Goal: Task Accomplishment & Management: Manage account settings

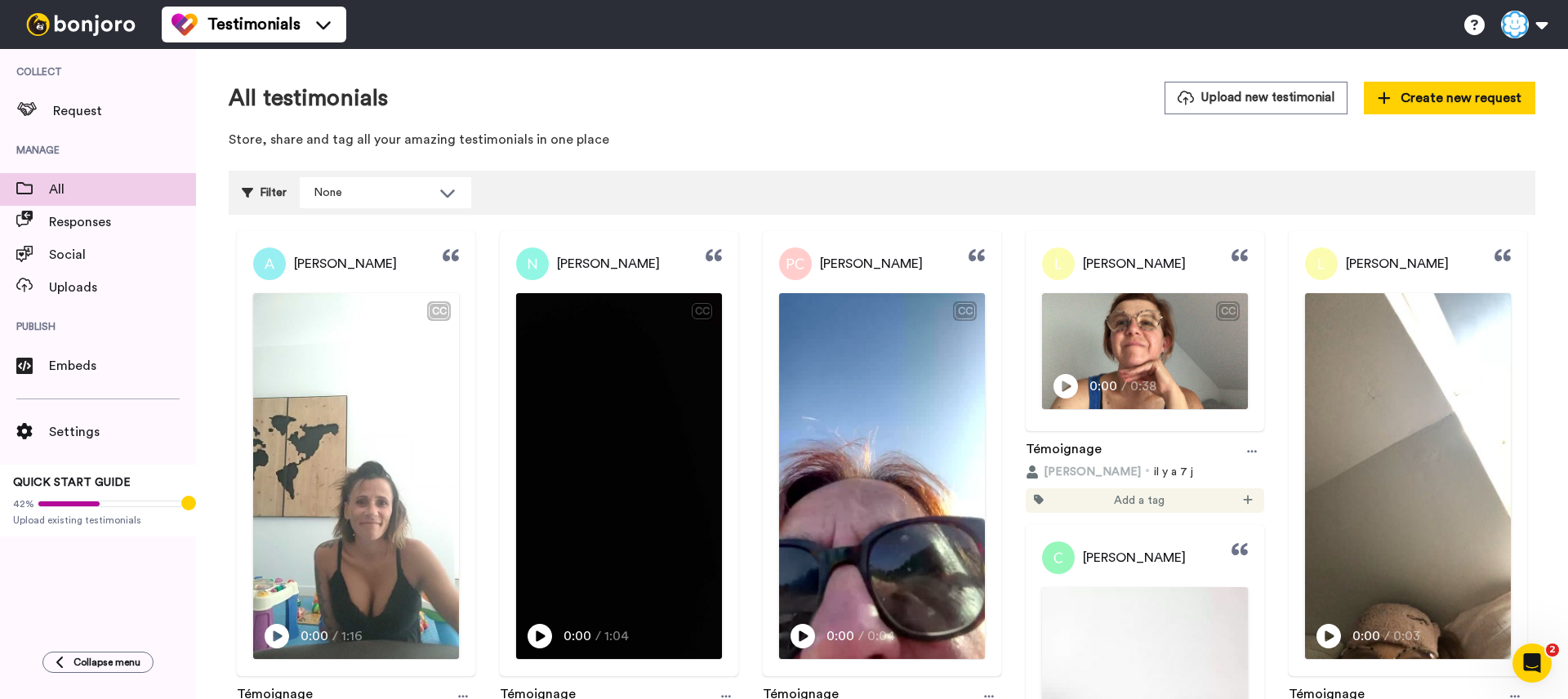
scroll to position [33, 0]
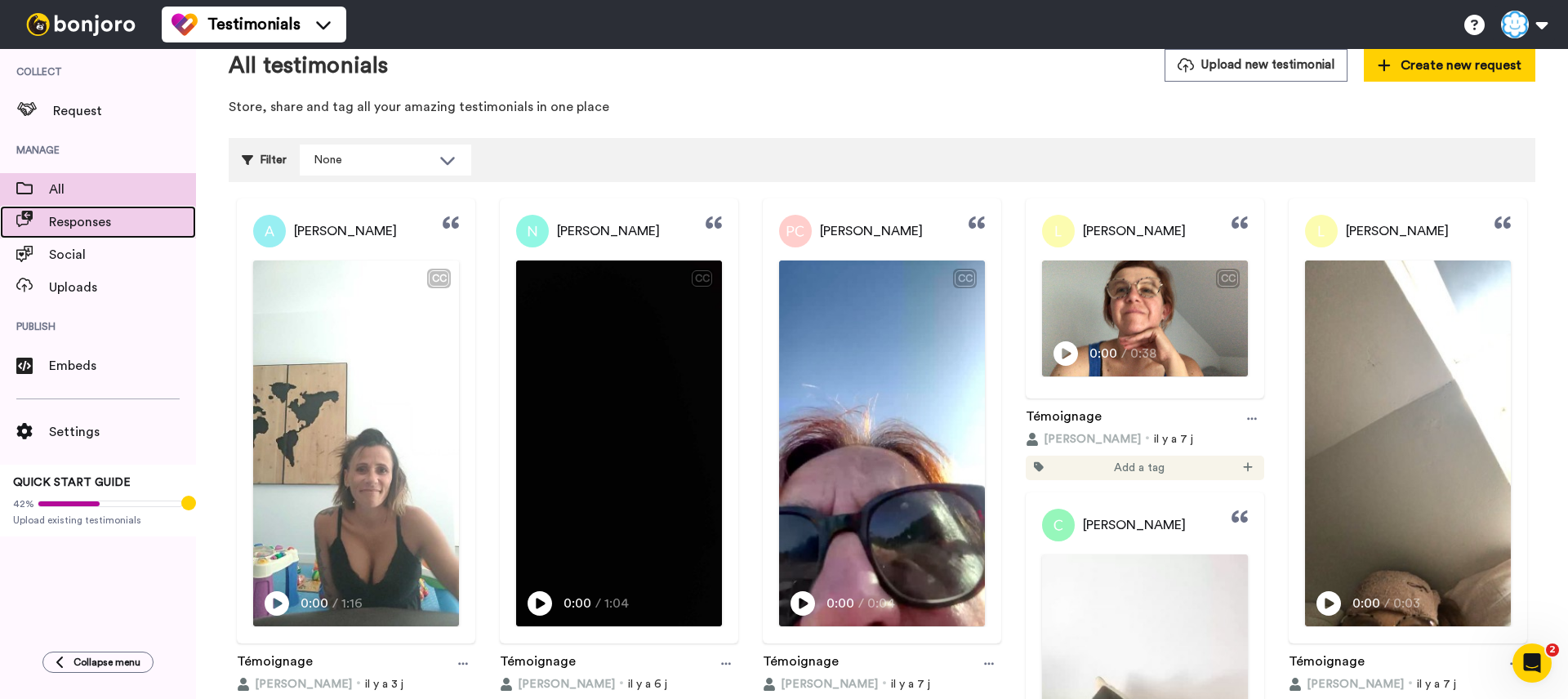
click at [103, 228] on span "Responses" at bounding box center [121, 222] width 147 height 20
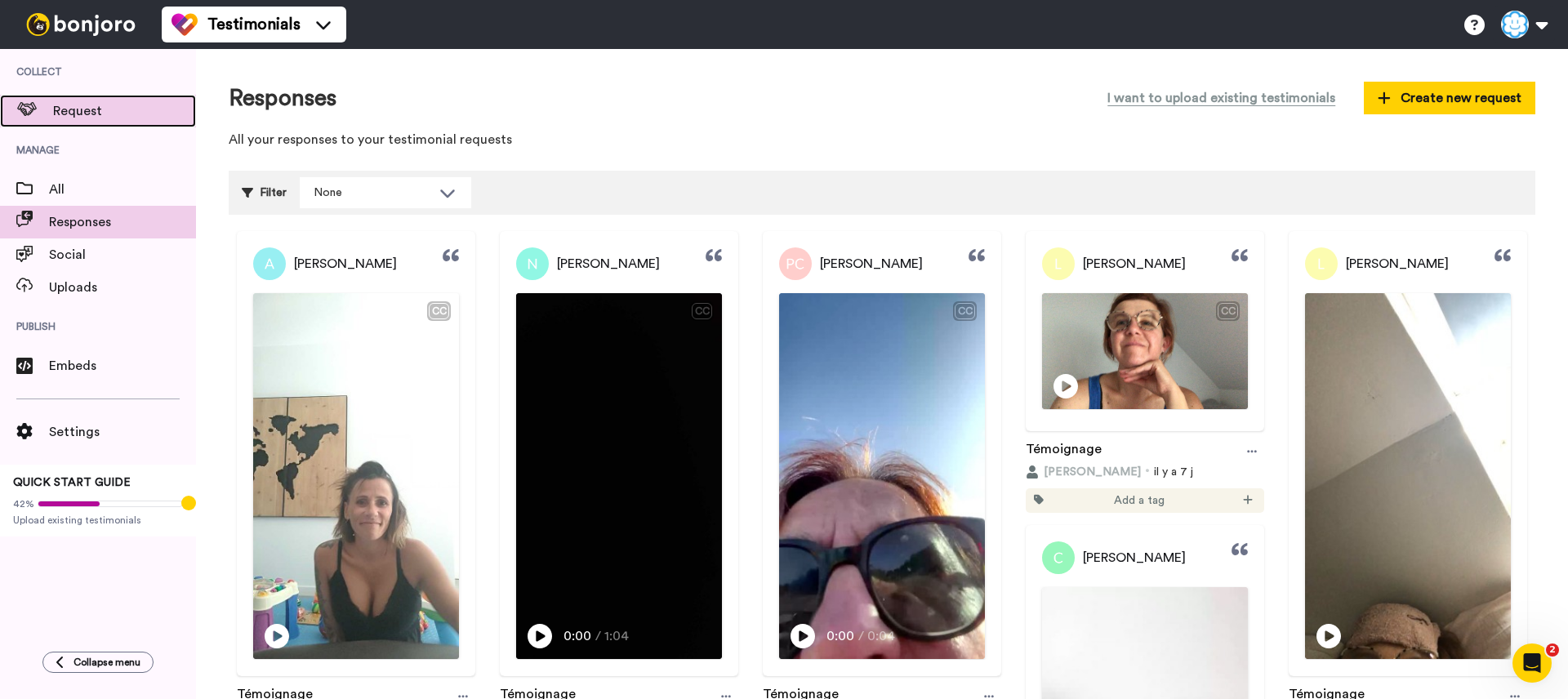
click at [98, 118] on span "Request" at bounding box center [124, 111] width 143 height 20
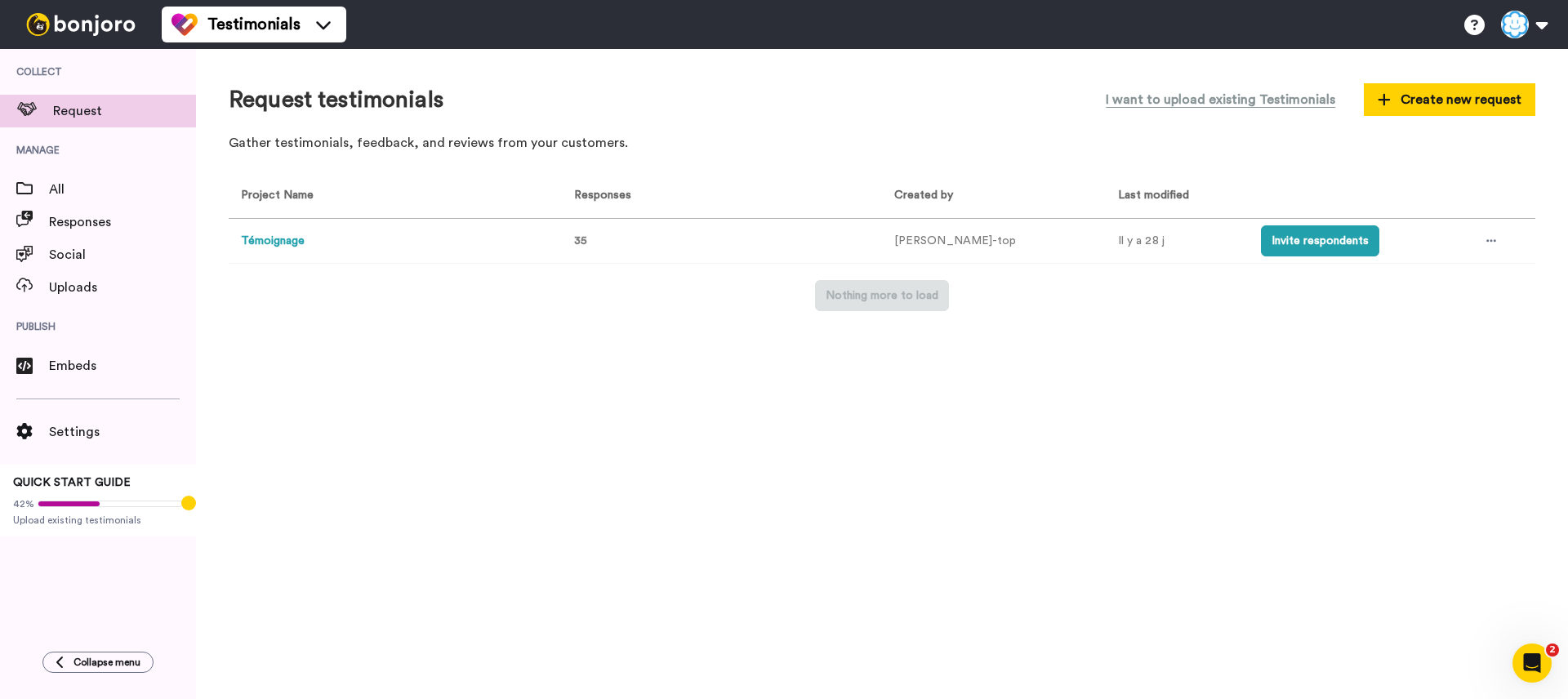
click at [289, 248] on button "Témoignage" at bounding box center [272, 241] width 63 height 17
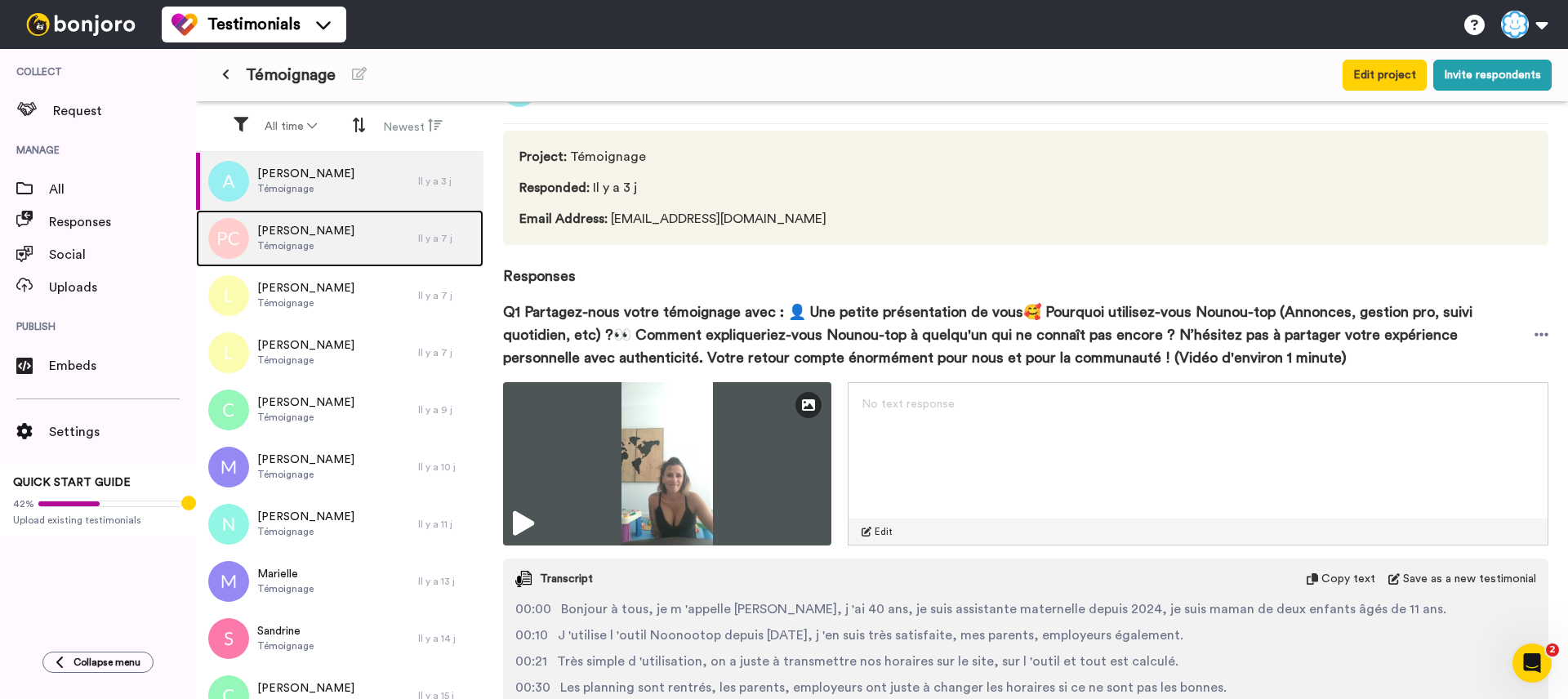
click at [363, 249] on div "[PERSON_NAME]" at bounding box center [307, 238] width 222 height 57
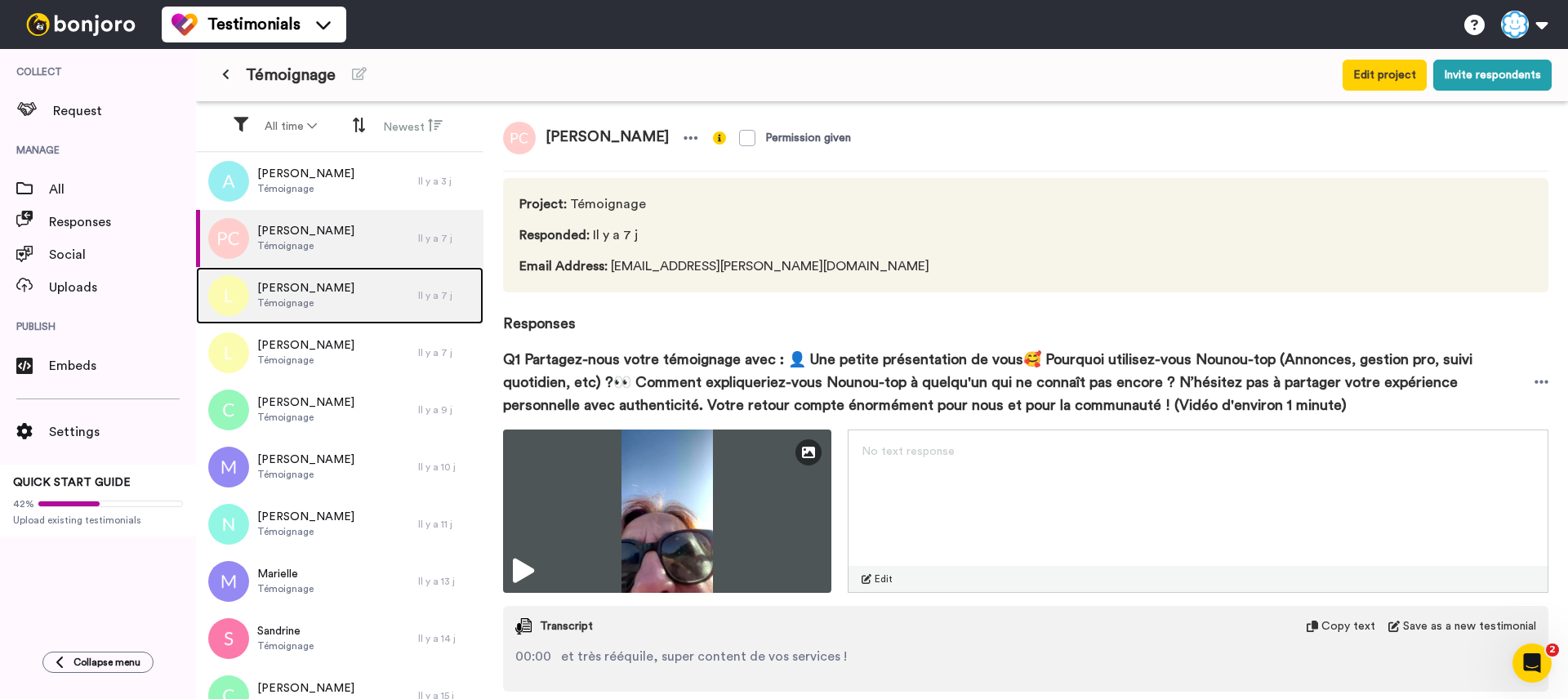
click at [357, 275] on div "[PERSON_NAME]" at bounding box center [307, 296] width 222 height 57
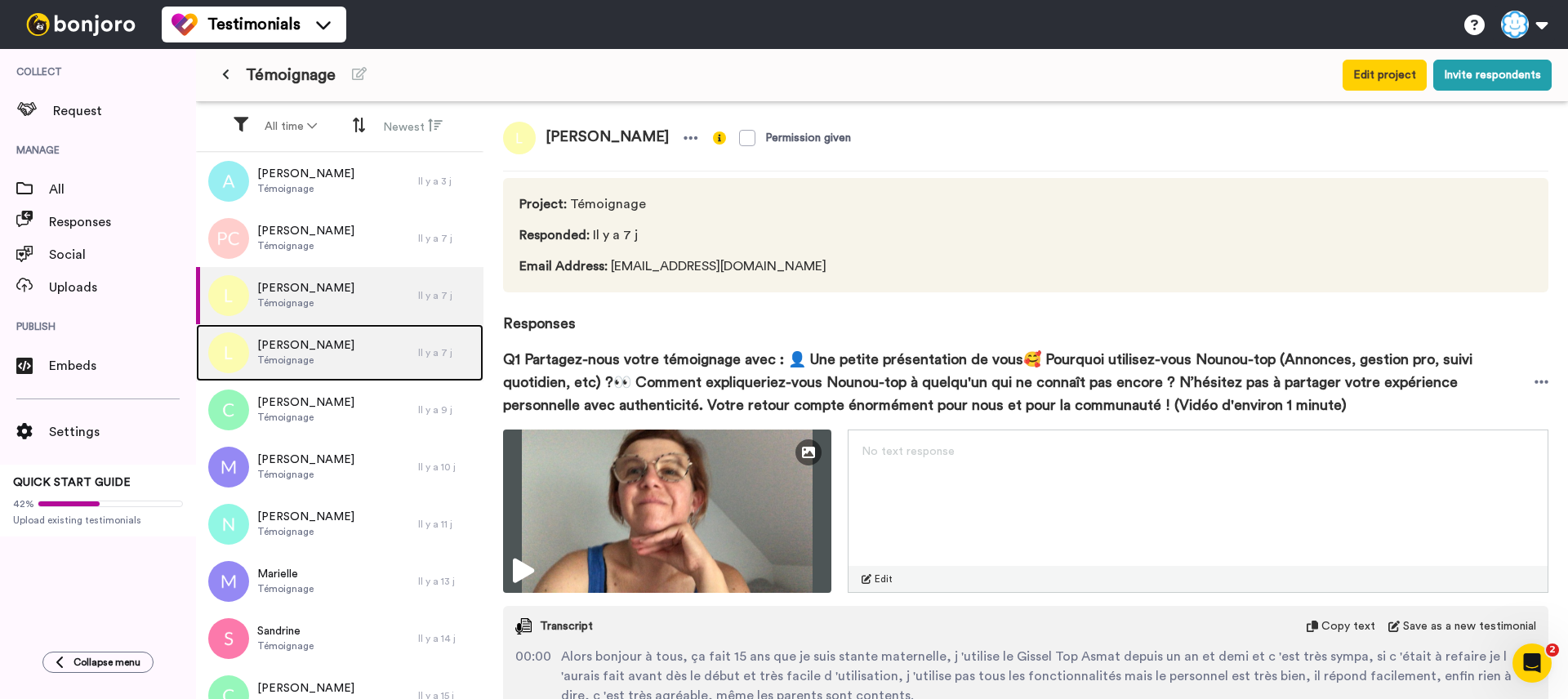
click at [351, 355] on div "[PERSON_NAME]" at bounding box center [307, 353] width 222 height 57
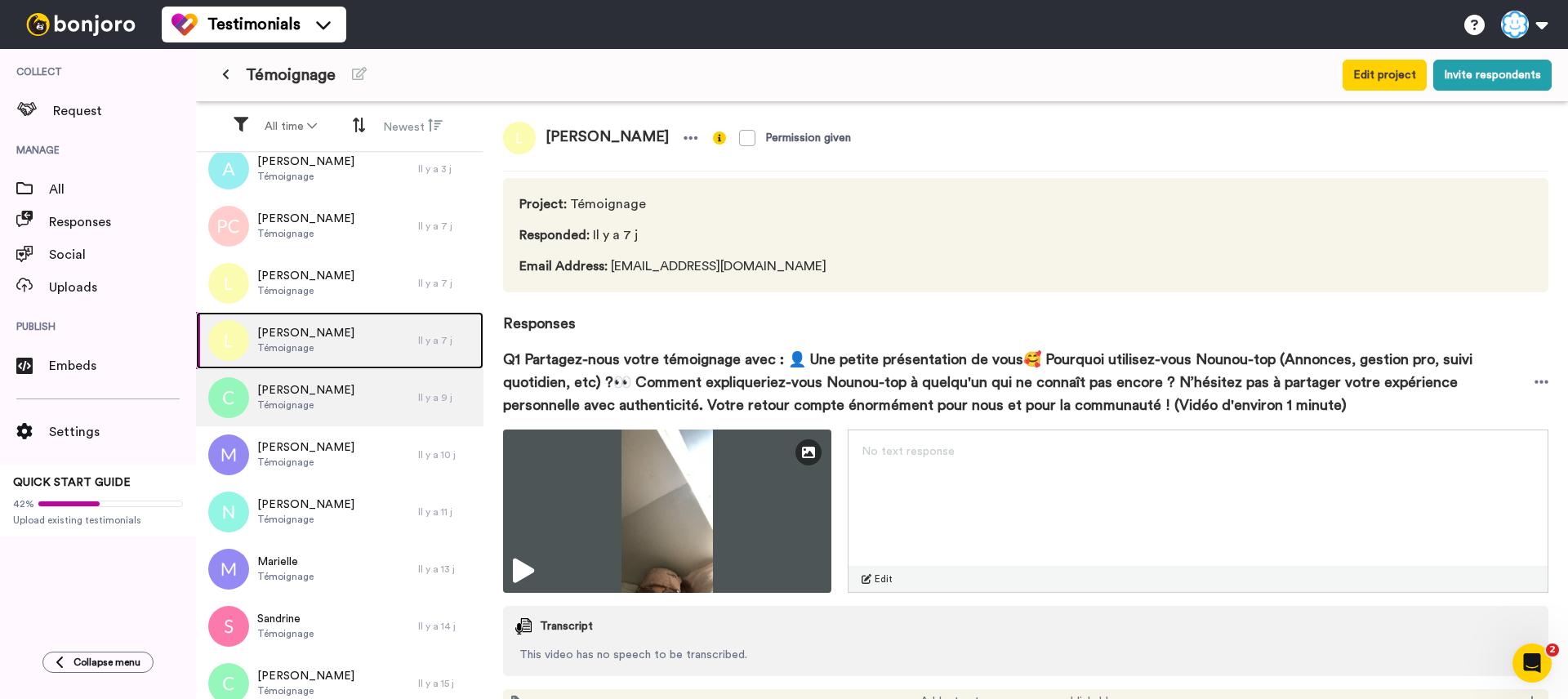
scroll to position [19, 0]
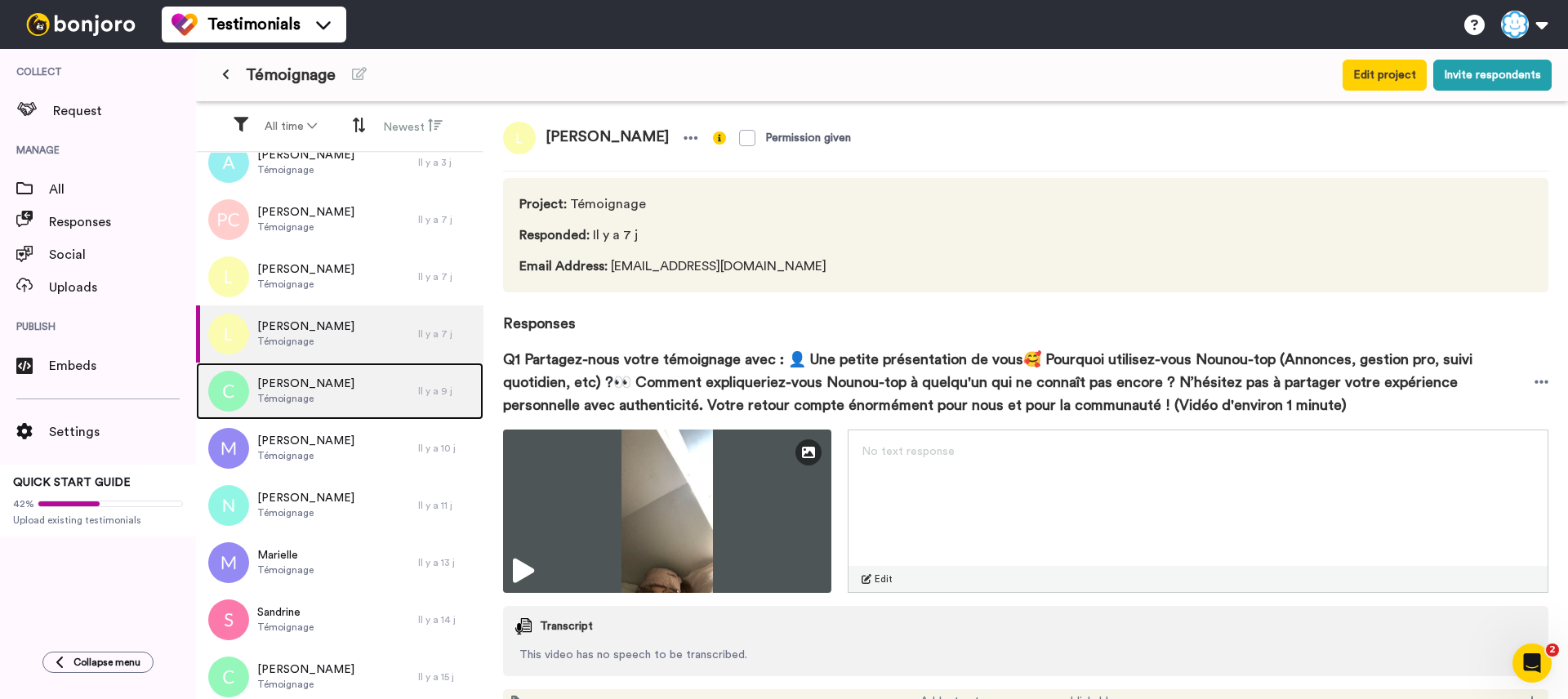
click at [364, 408] on div "Catherine Témoignage" at bounding box center [307, 391] width 222 height 57
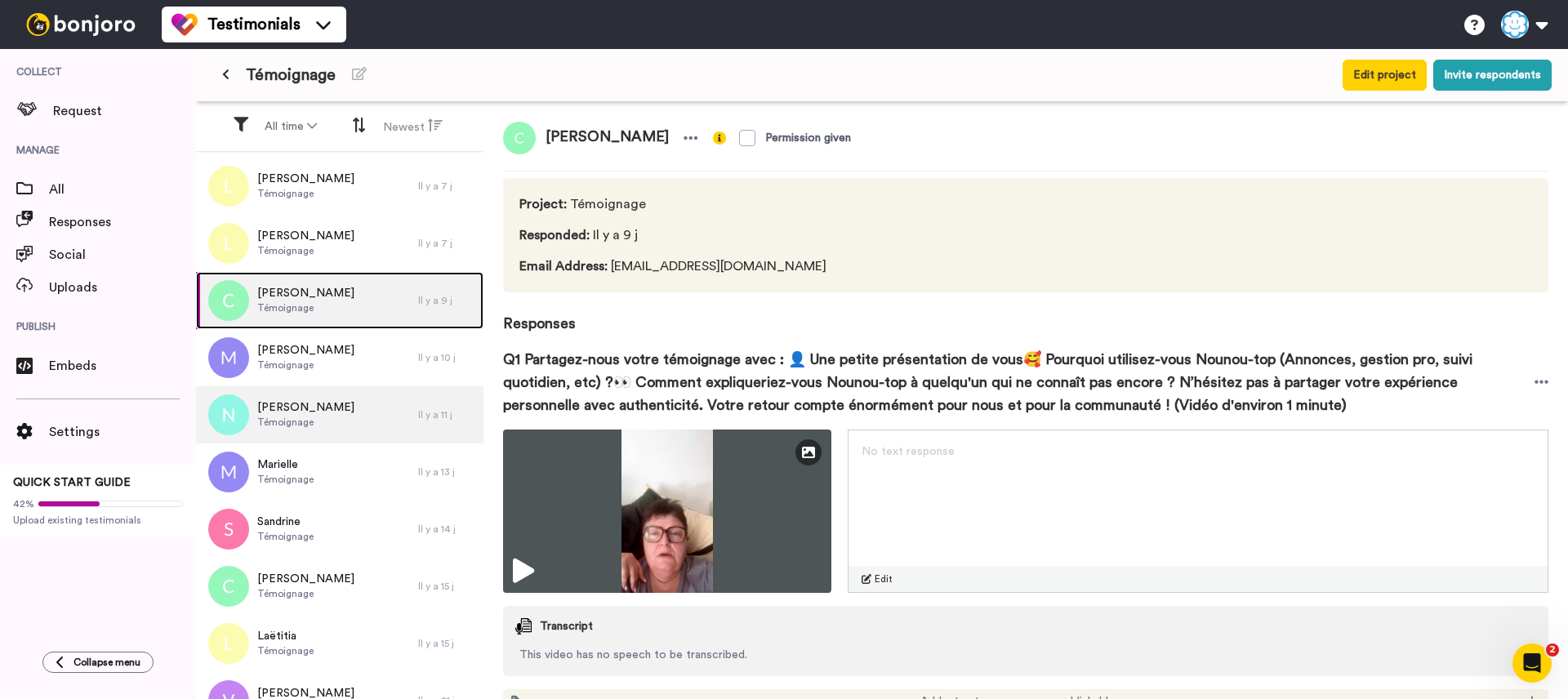
scroll to position [113, 0]
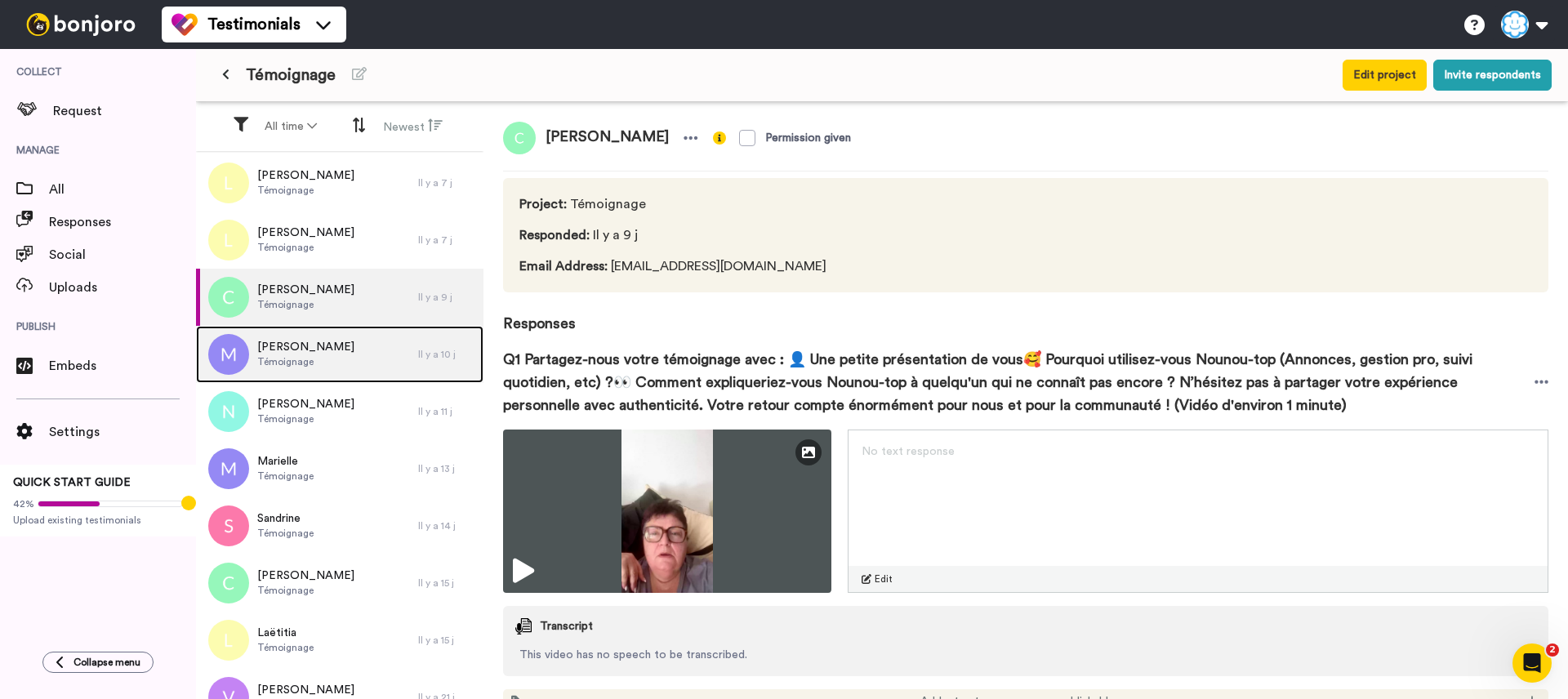
click at [355, 362] on div "Marie-charlotte Témoignage" at bounding box center [307, 355] width 222 height 57
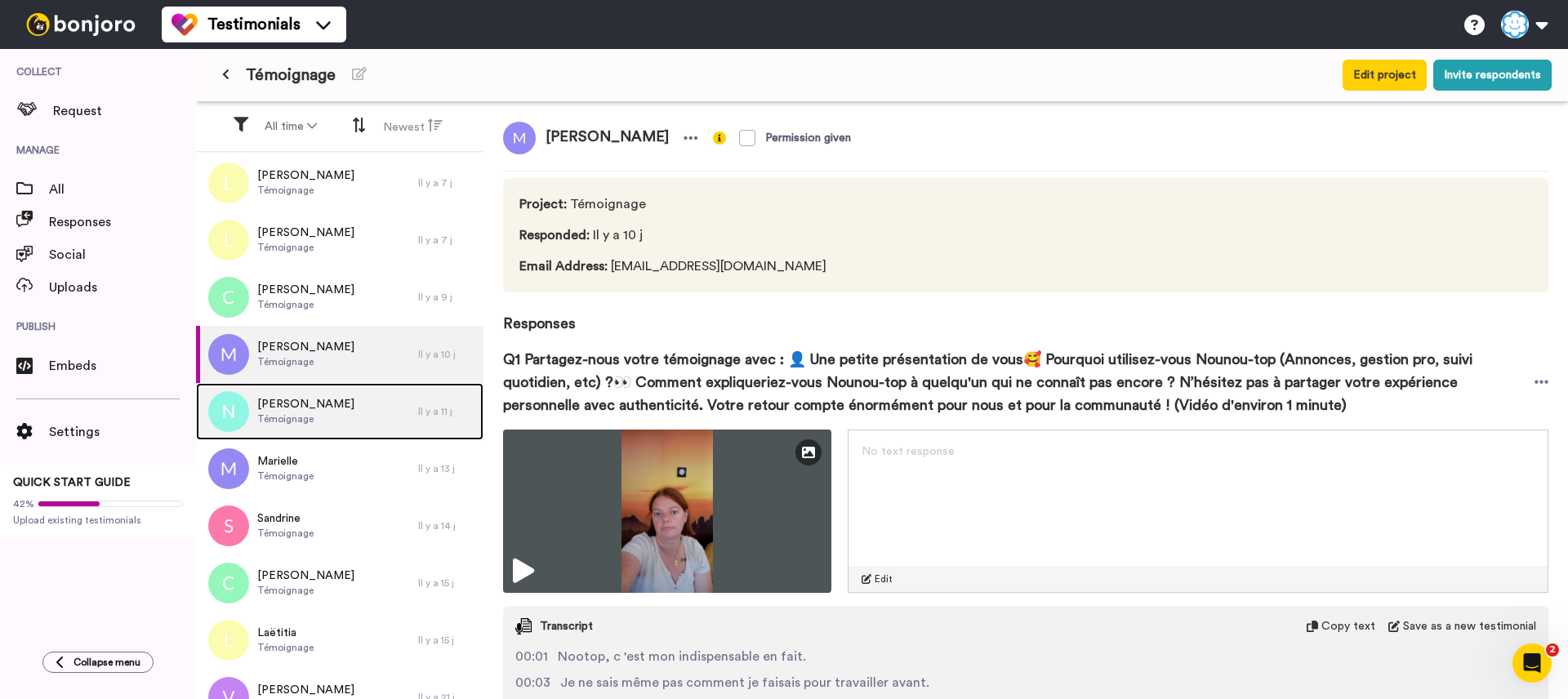
click at [356, 413] on div "Nadine Témoignage" at bounding box center [307, 412] width 222 height 57
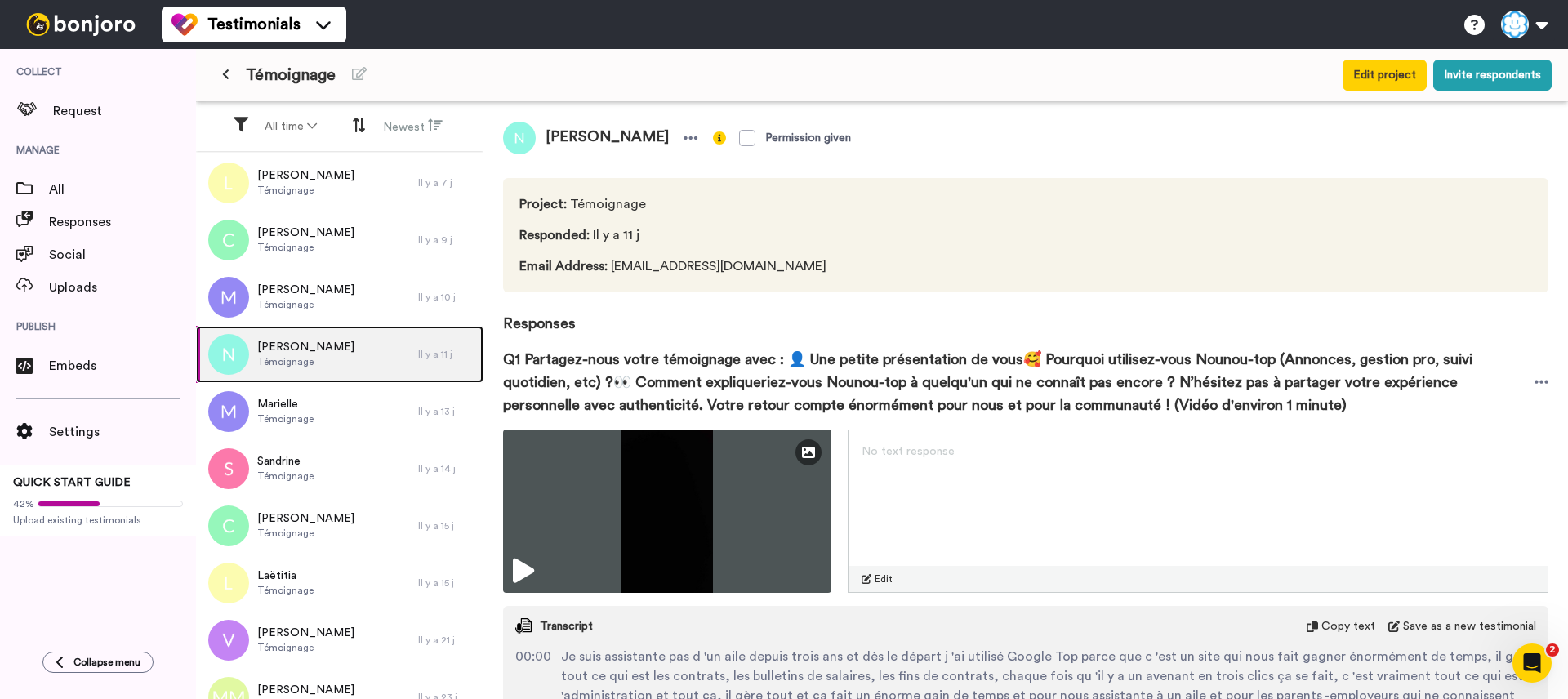
scroll to position [173, 0]
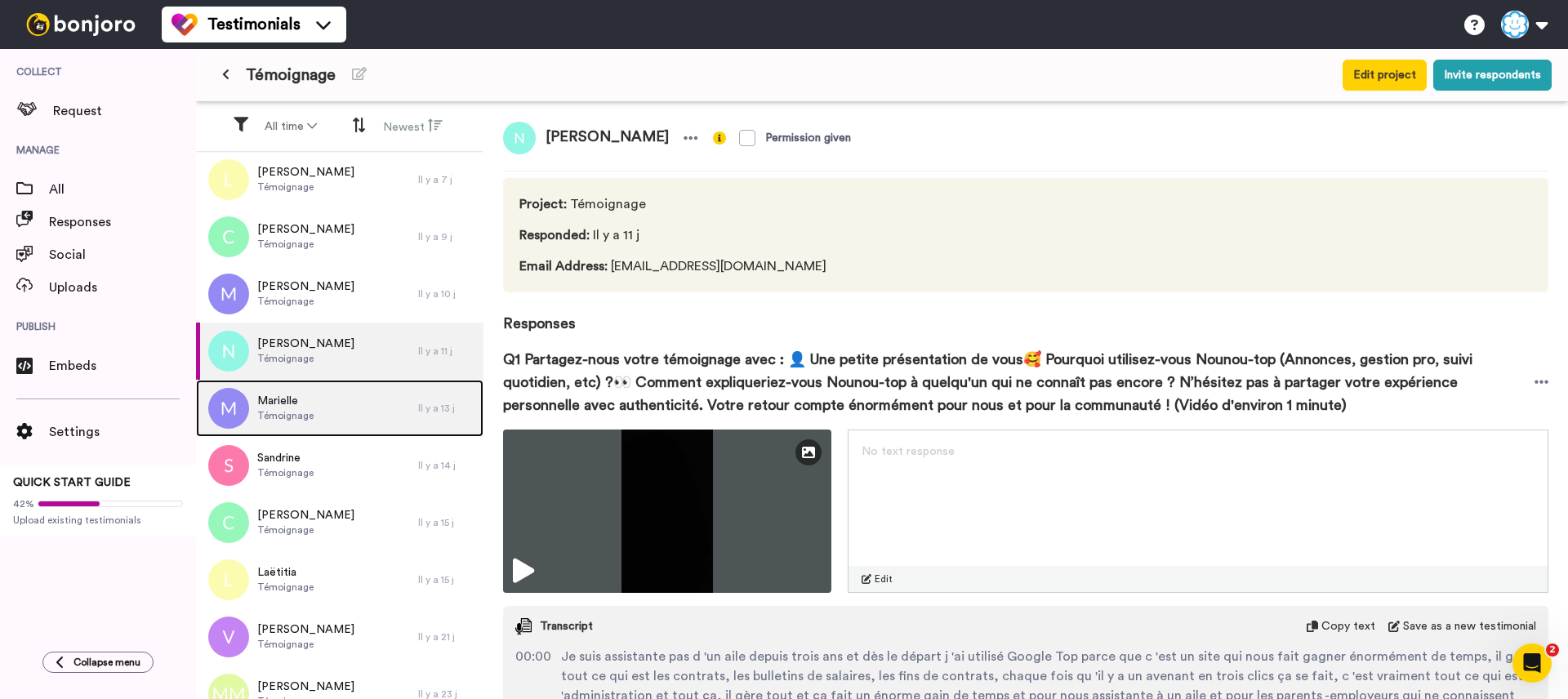
click at [357, 421] on div "Marielle Témoignage" at bounding box center [307, 408] width 222 height 57
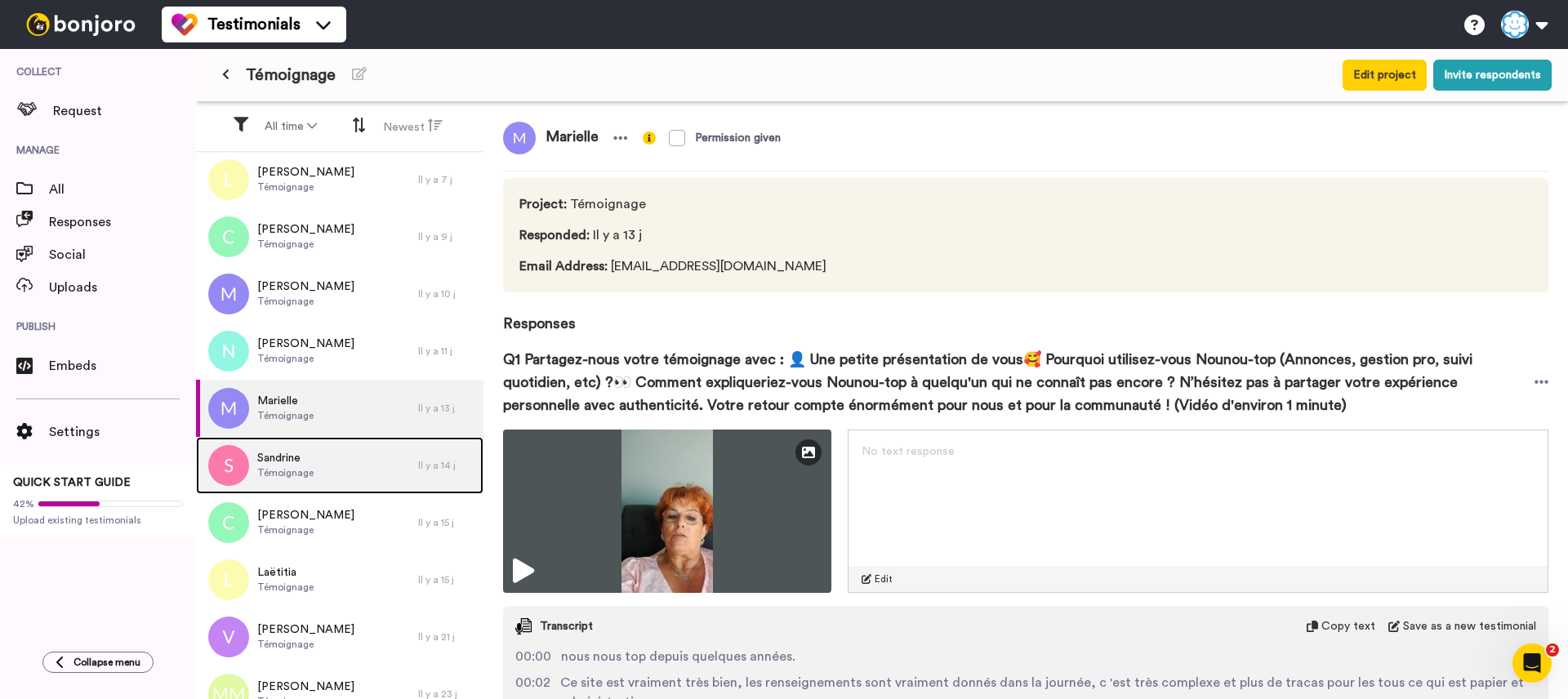
click at [354, 452] on div "Sandrine Témoignage" at bounding box center [307, 466] width 222 height 57
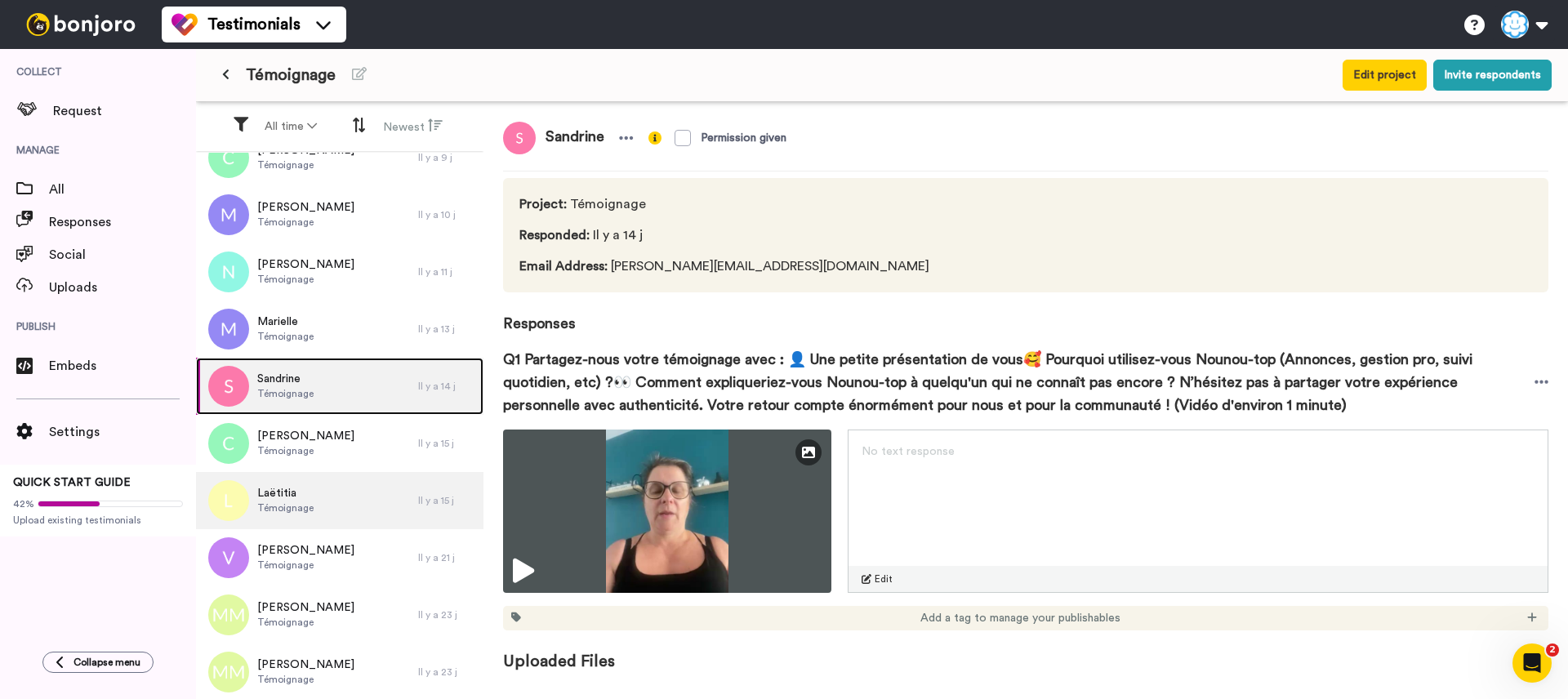
scroll to position [253, 0]
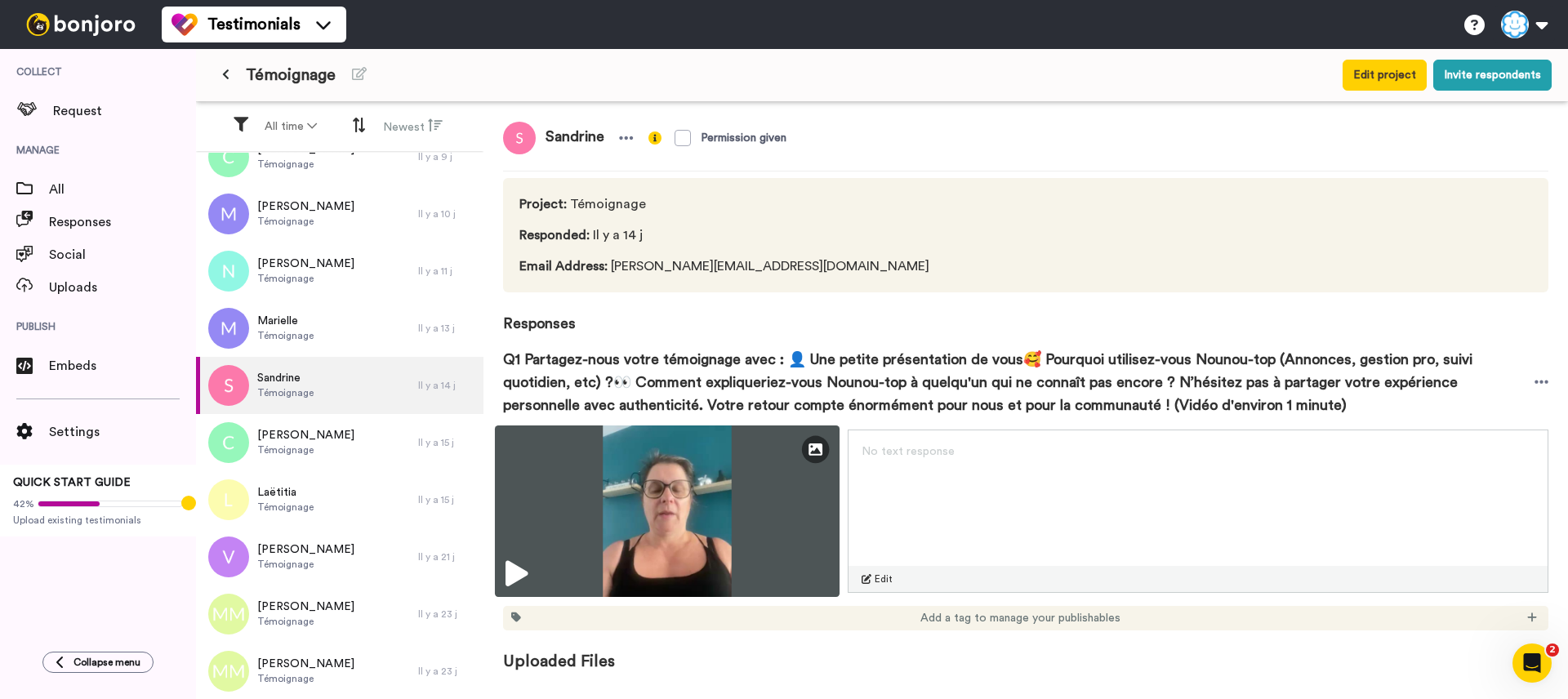
click at [515, 568] on icon at bounding box center [516, 574] width 22 height 26
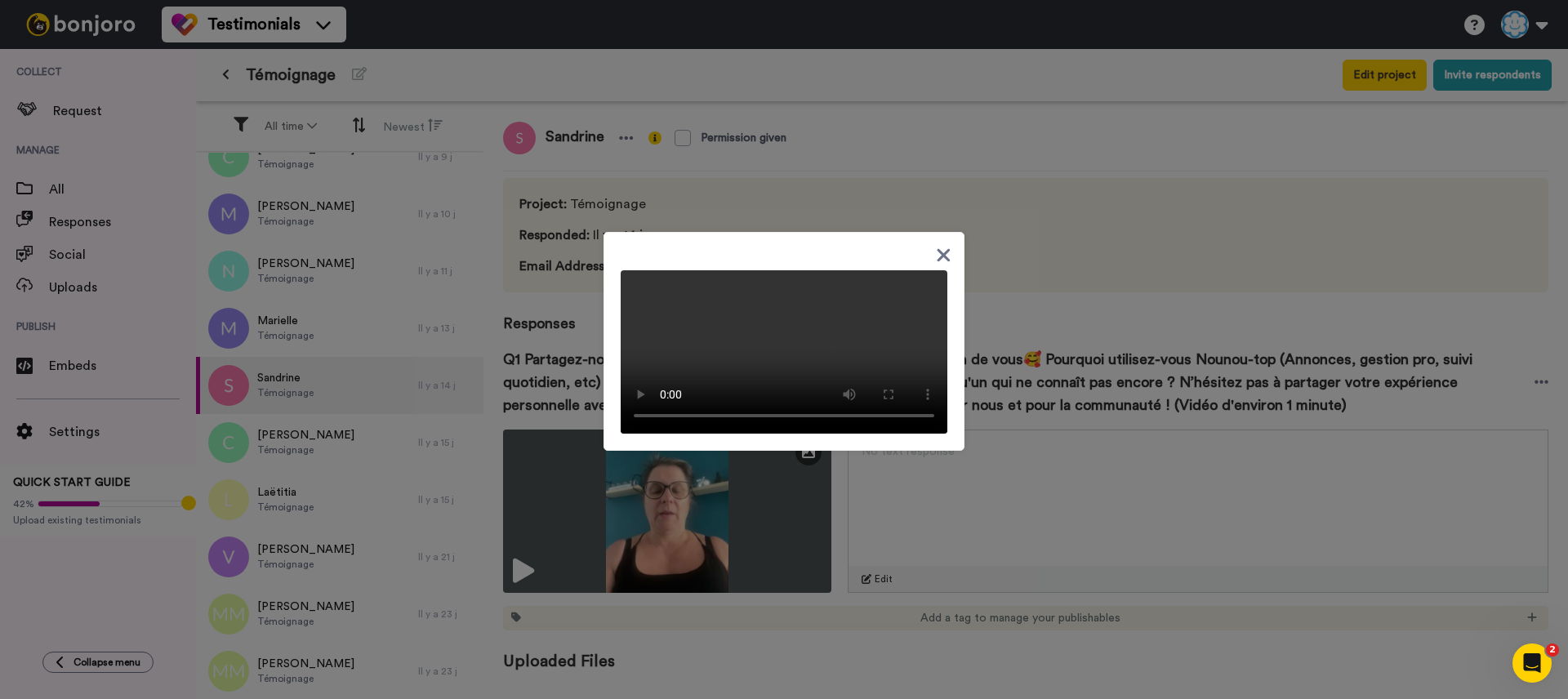
click at [946, 245] on icon at bounding box center [944, 255] width 16 height 21
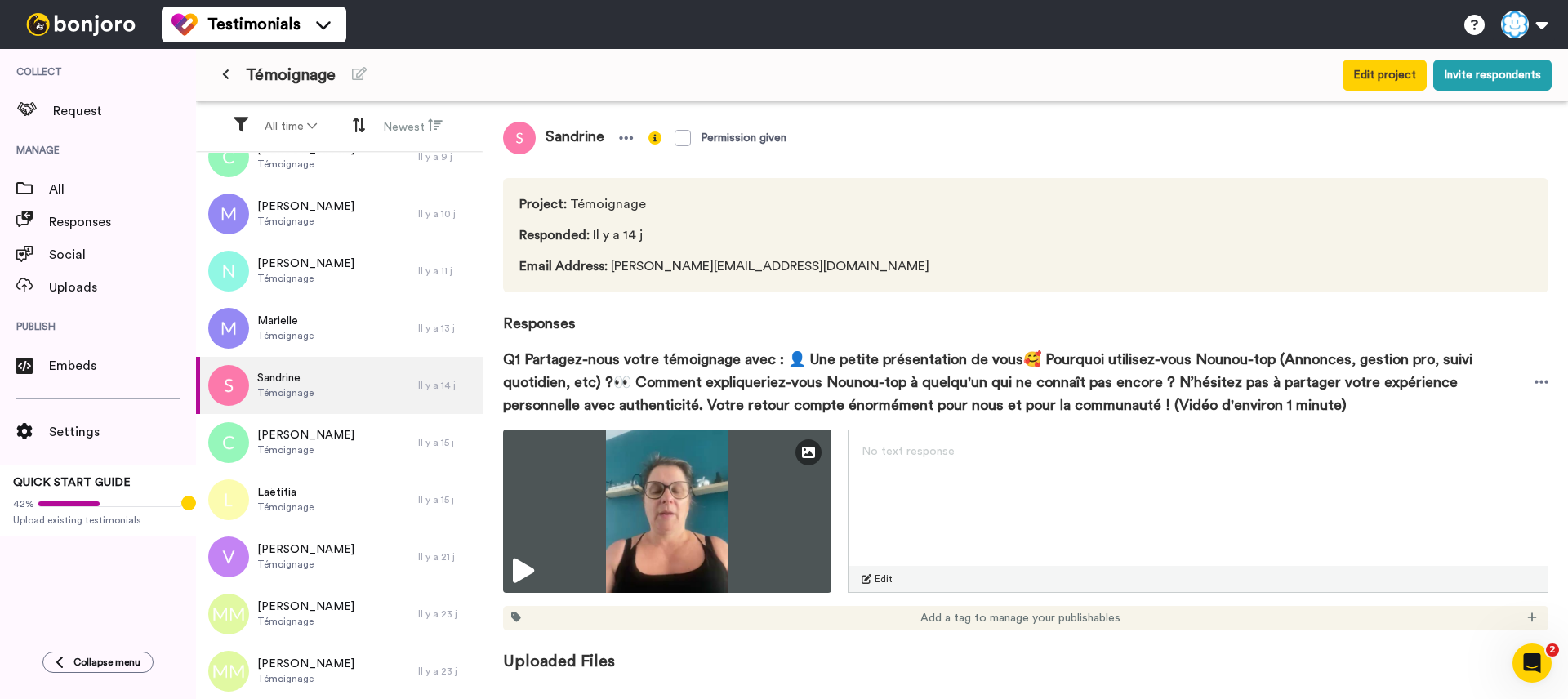
scroll to position [0, 0]
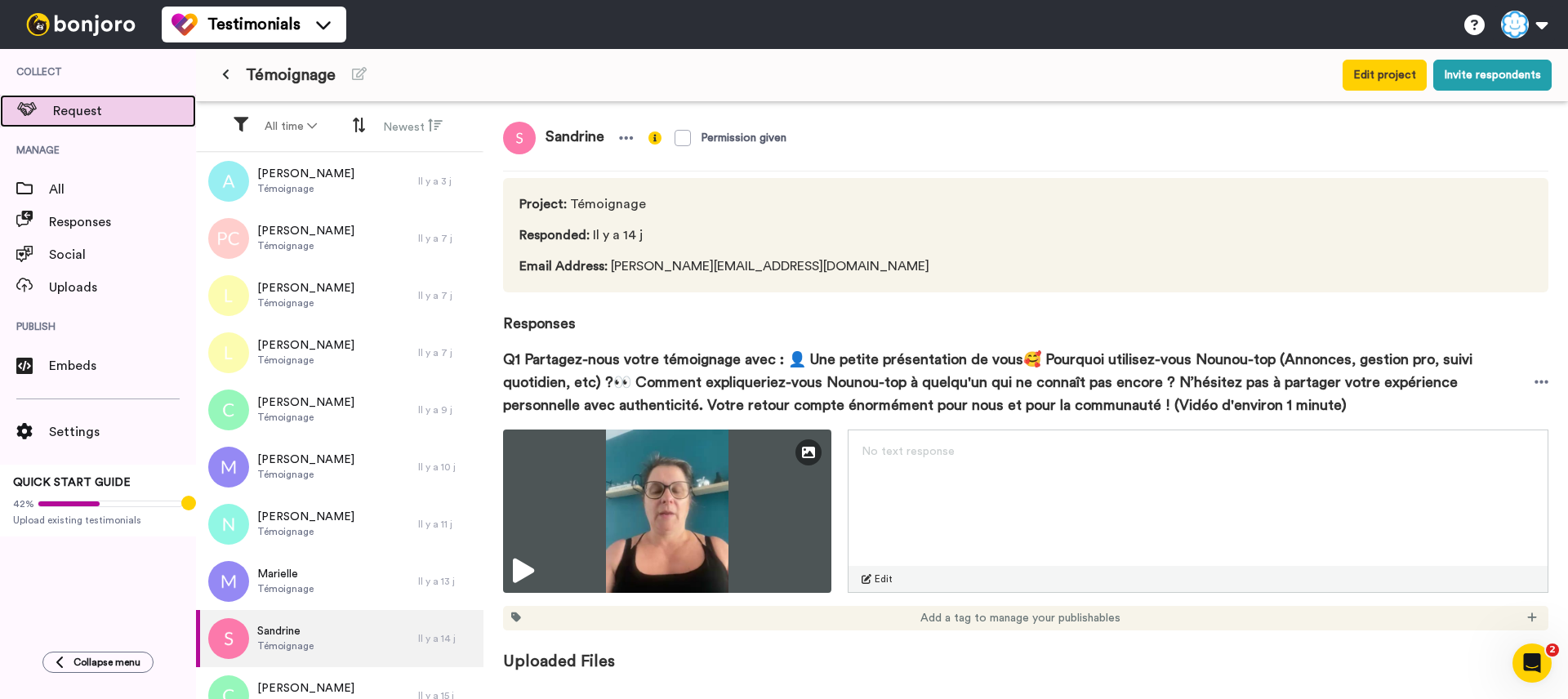
click at [107, 106] on span "Request" at bounding box center [124, 111] width 143 height 20
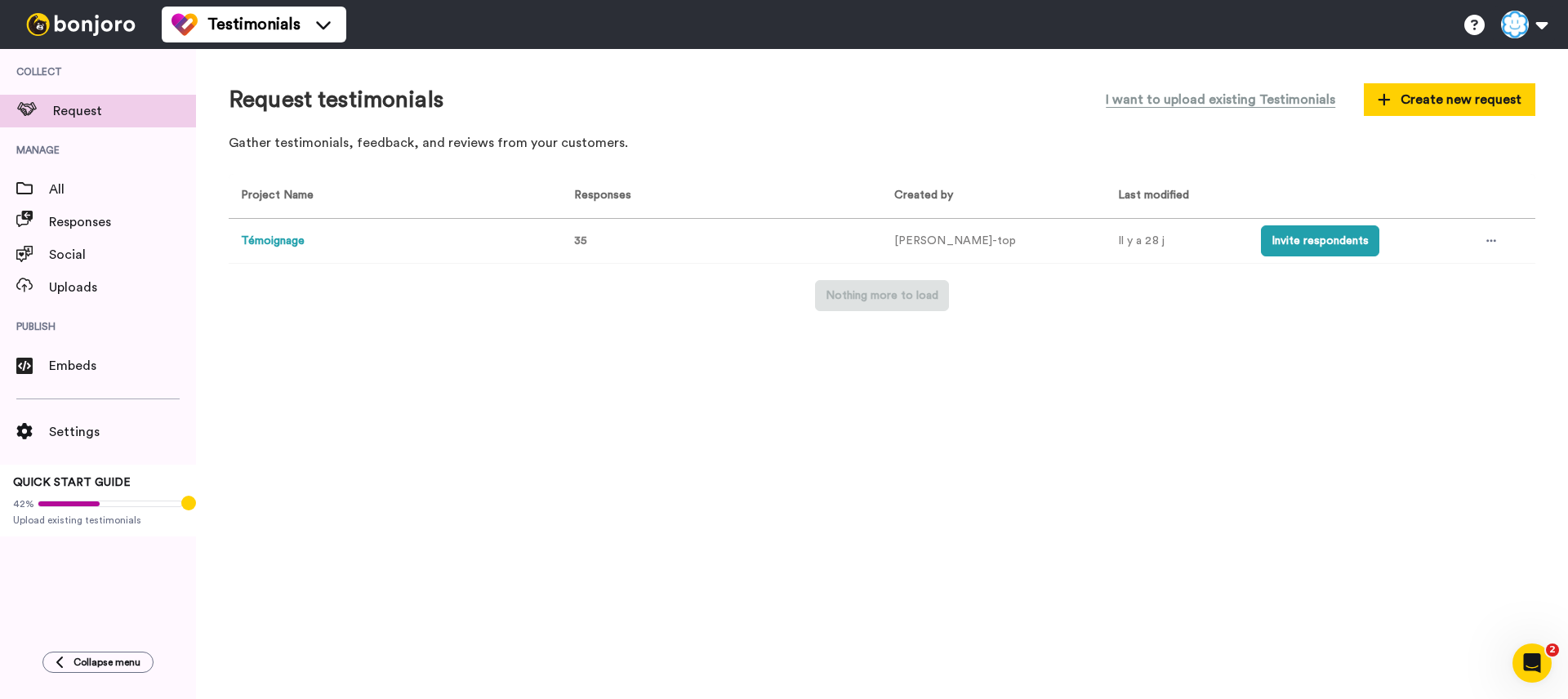
click at [272, 245] on button "Témoignage" at bounding box center [272, 241] width 63 height 17
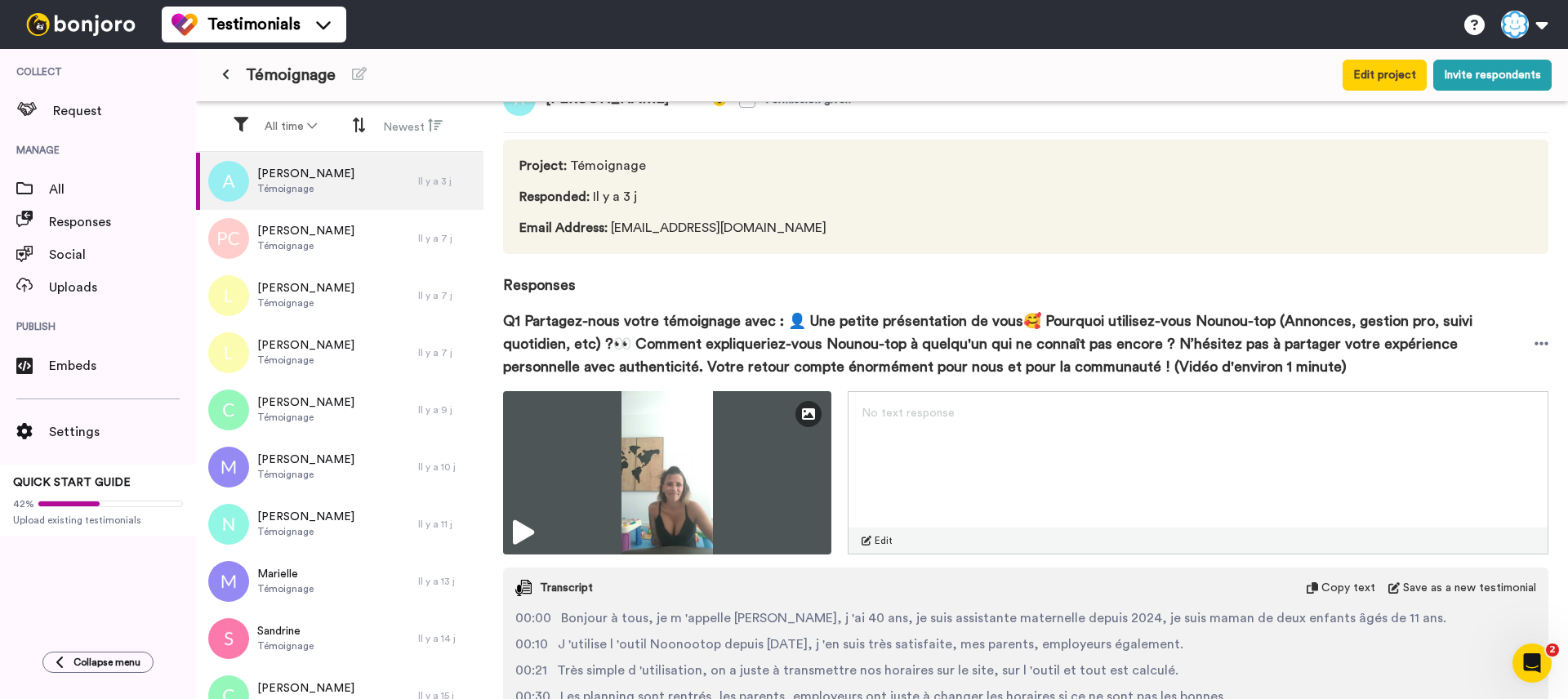
scroll to position [43, 0]
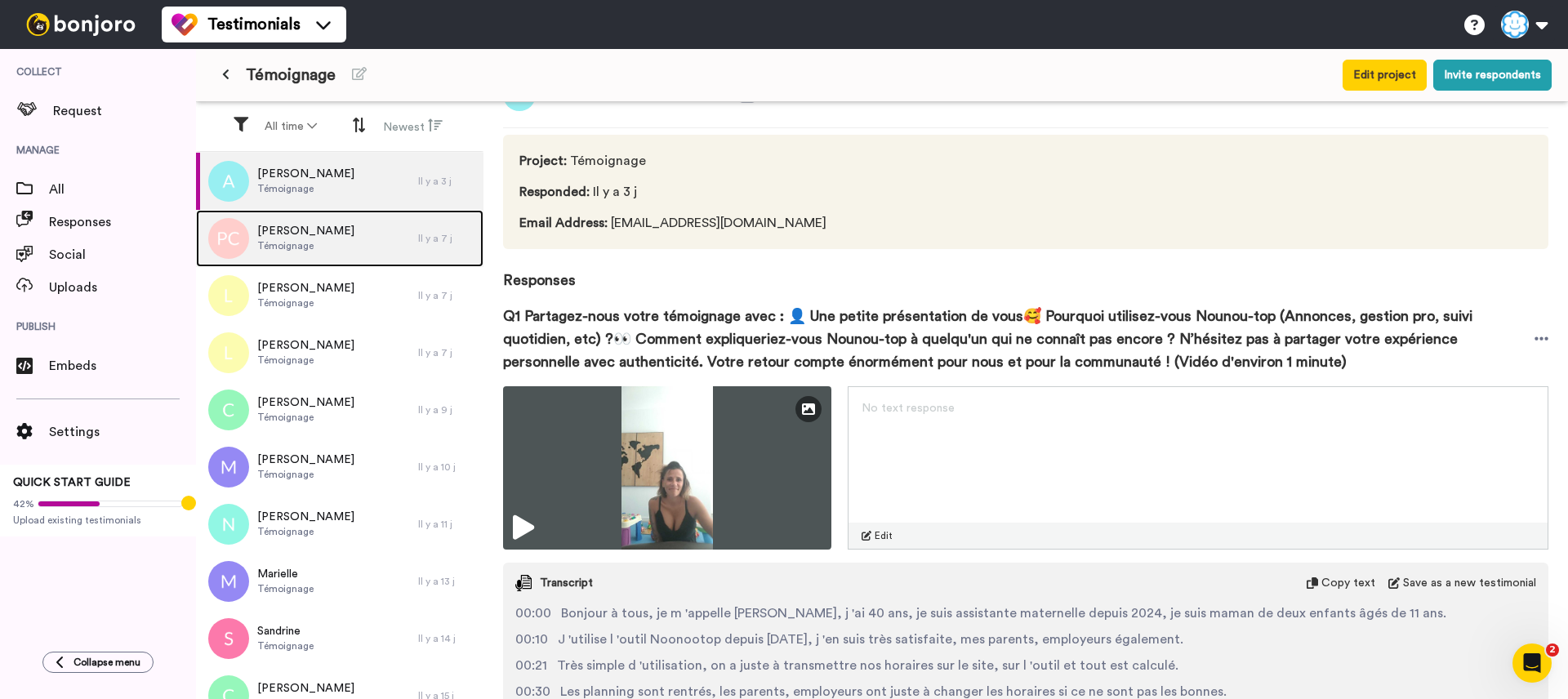
click at [385, 238] on div "Pichot Christine Témoignage" at bounding box center [307, 238] width 222 height 57
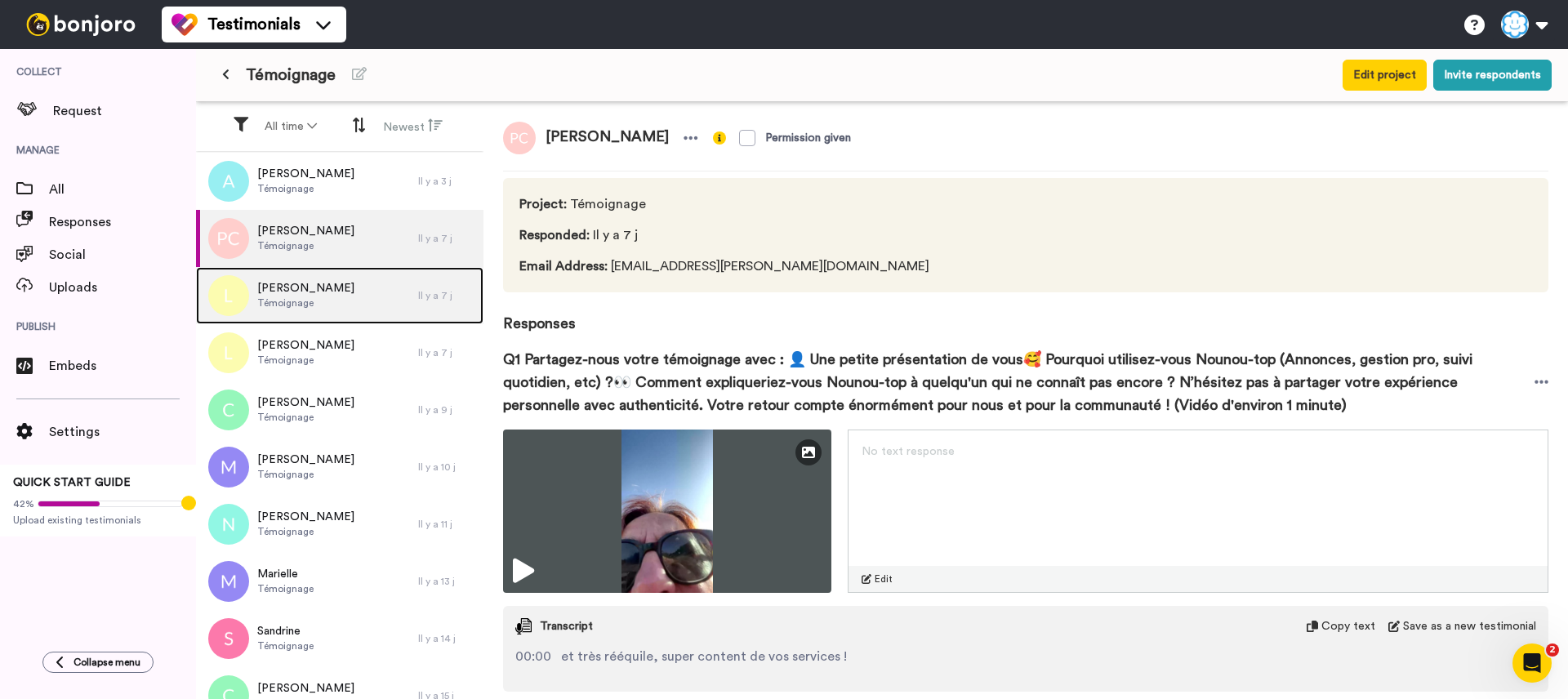
click at [385, 276] on div "Lucie Témoignage" at bounding box center [307, 296] width 222 height 57
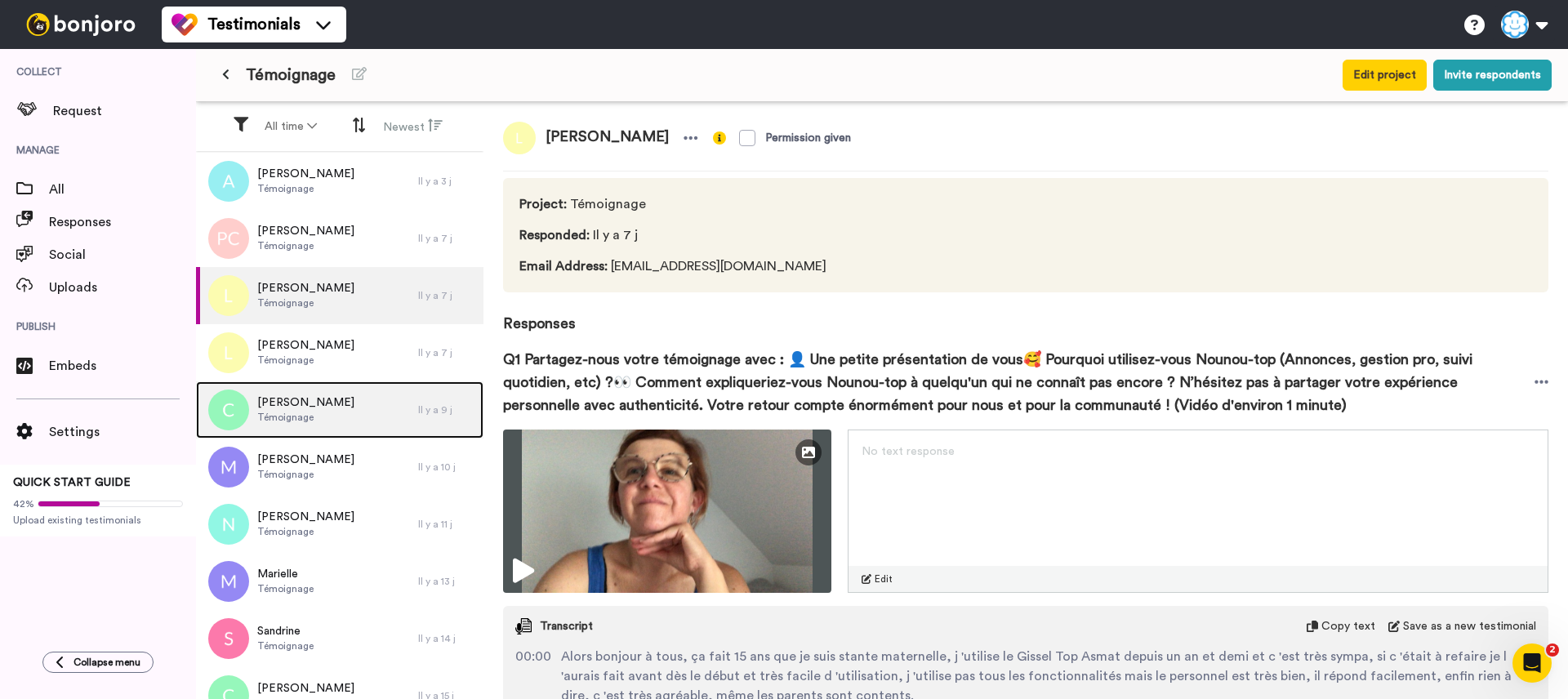
click at [395, 425] on div "Catherine Témoignage" at bounding box center [307, 410] width 222 height 57
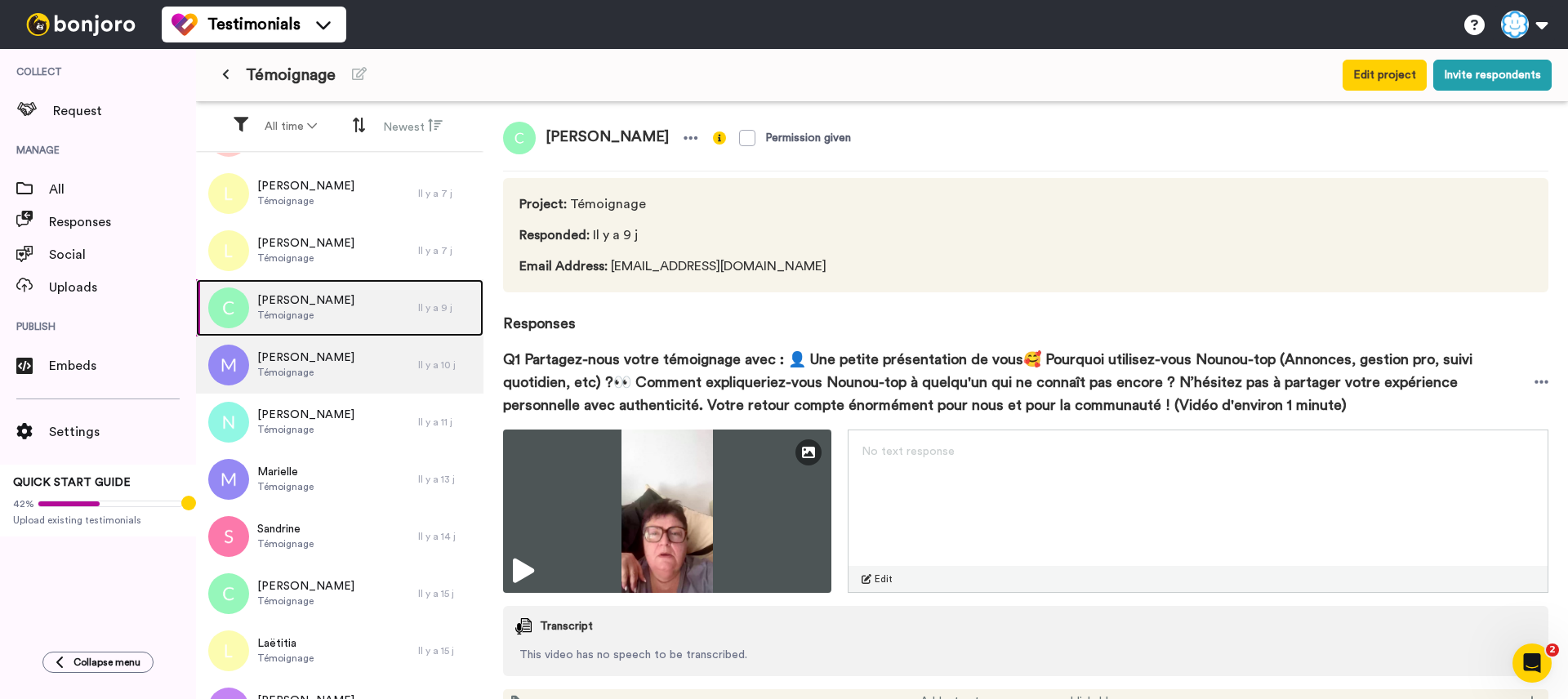
scroll to position [119, 0]
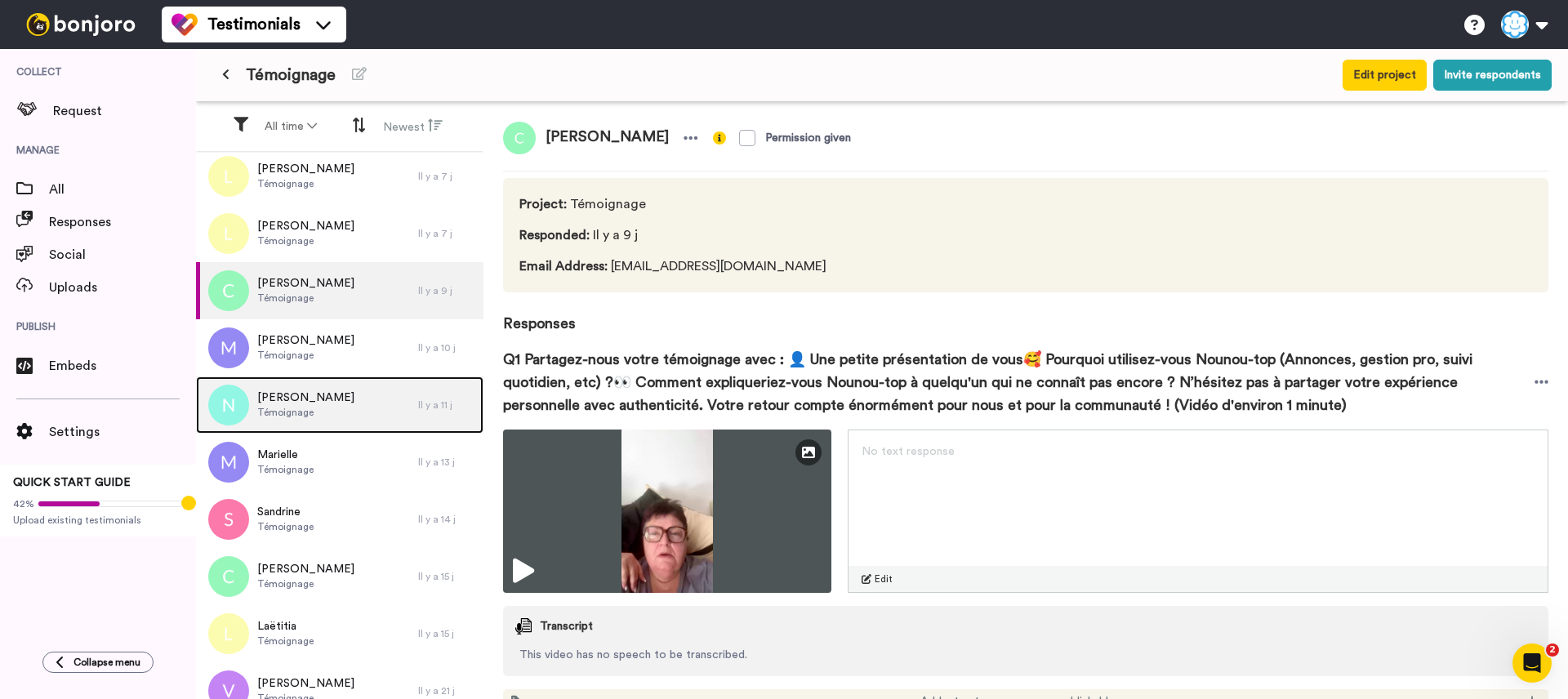
click at [368, 383] on div "Nadine Témoignage" at bounding box center [307, 405] width 222 height 57
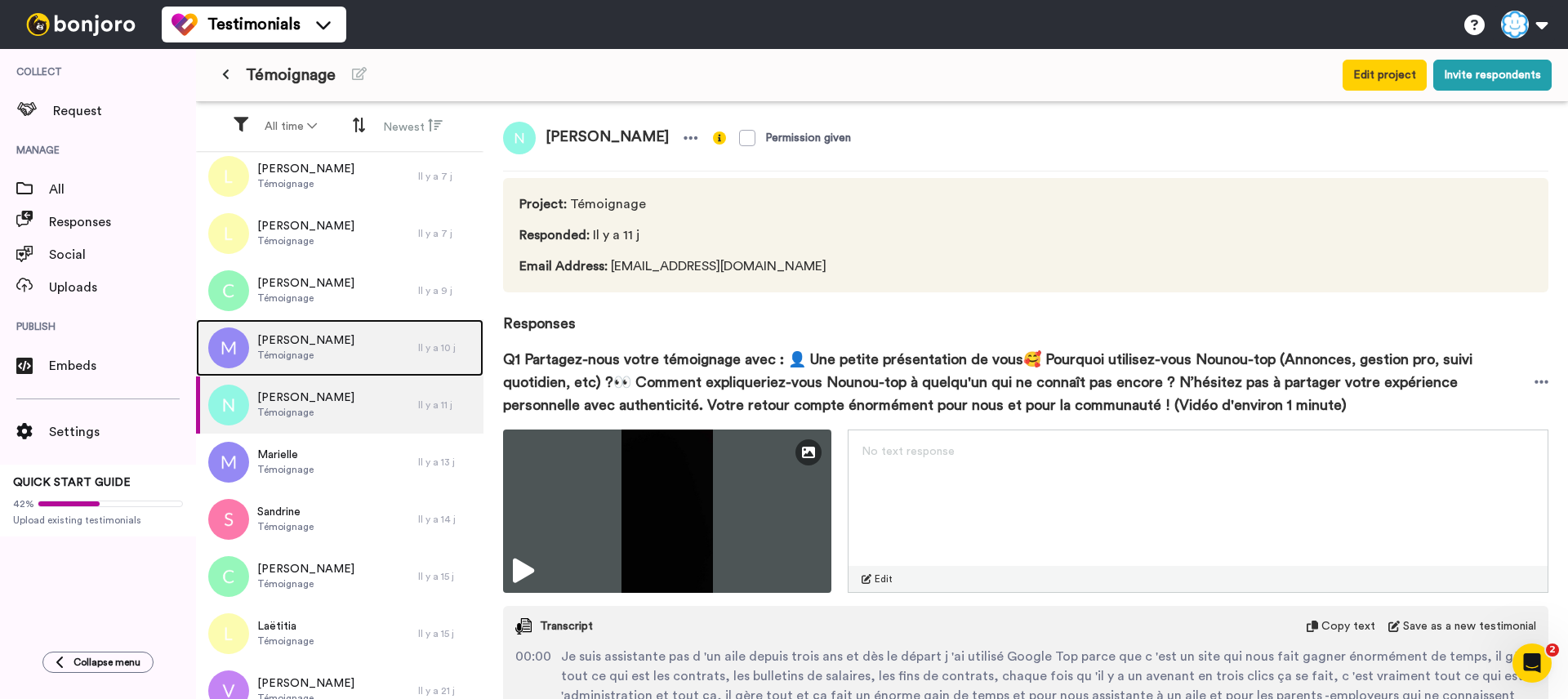
click at [360, 356] on div "Marie-charlotte Témoignage" at bounding box center [307, 348] width 222 height 57
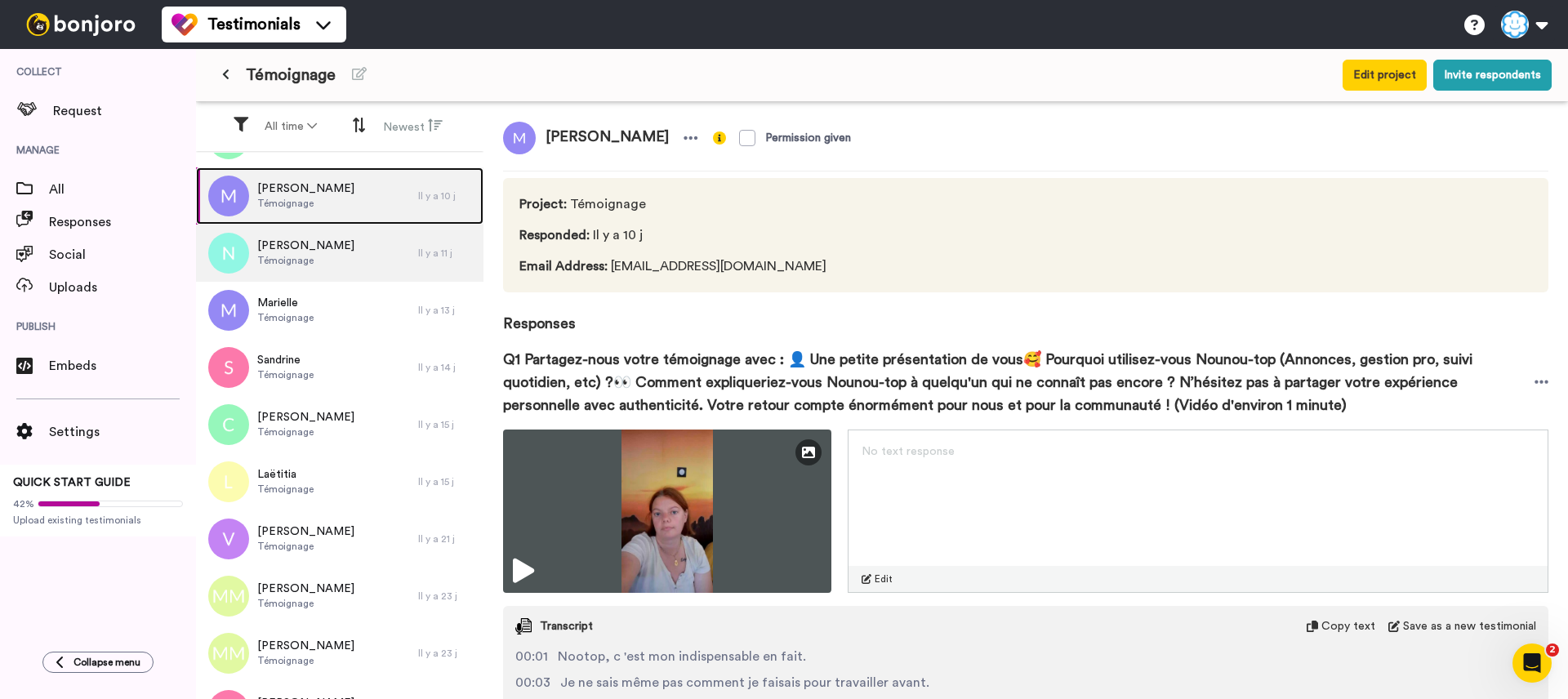
scroll to position [272, 0]
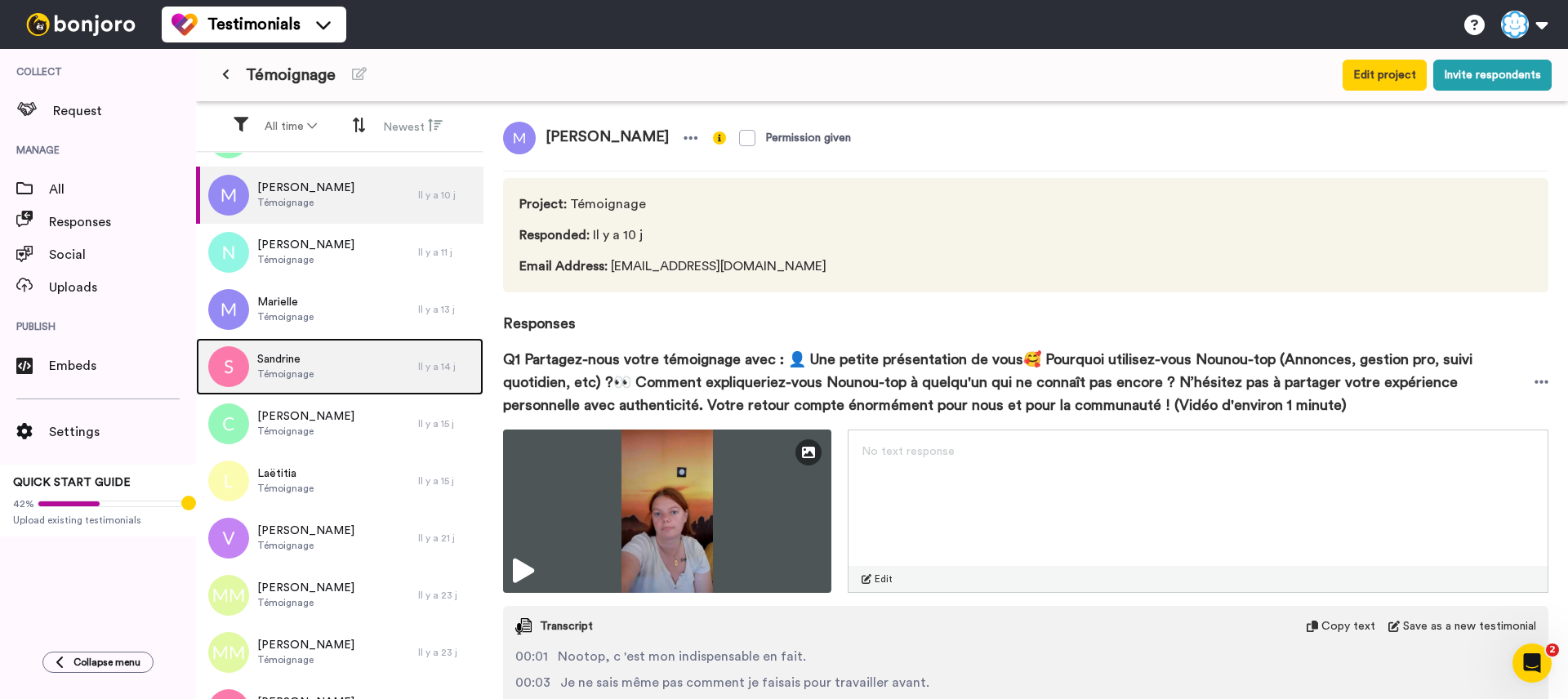
click at [356, 354] on div "Sandrine Témoignage" at bounding box center [307, 367] width 222 height 57
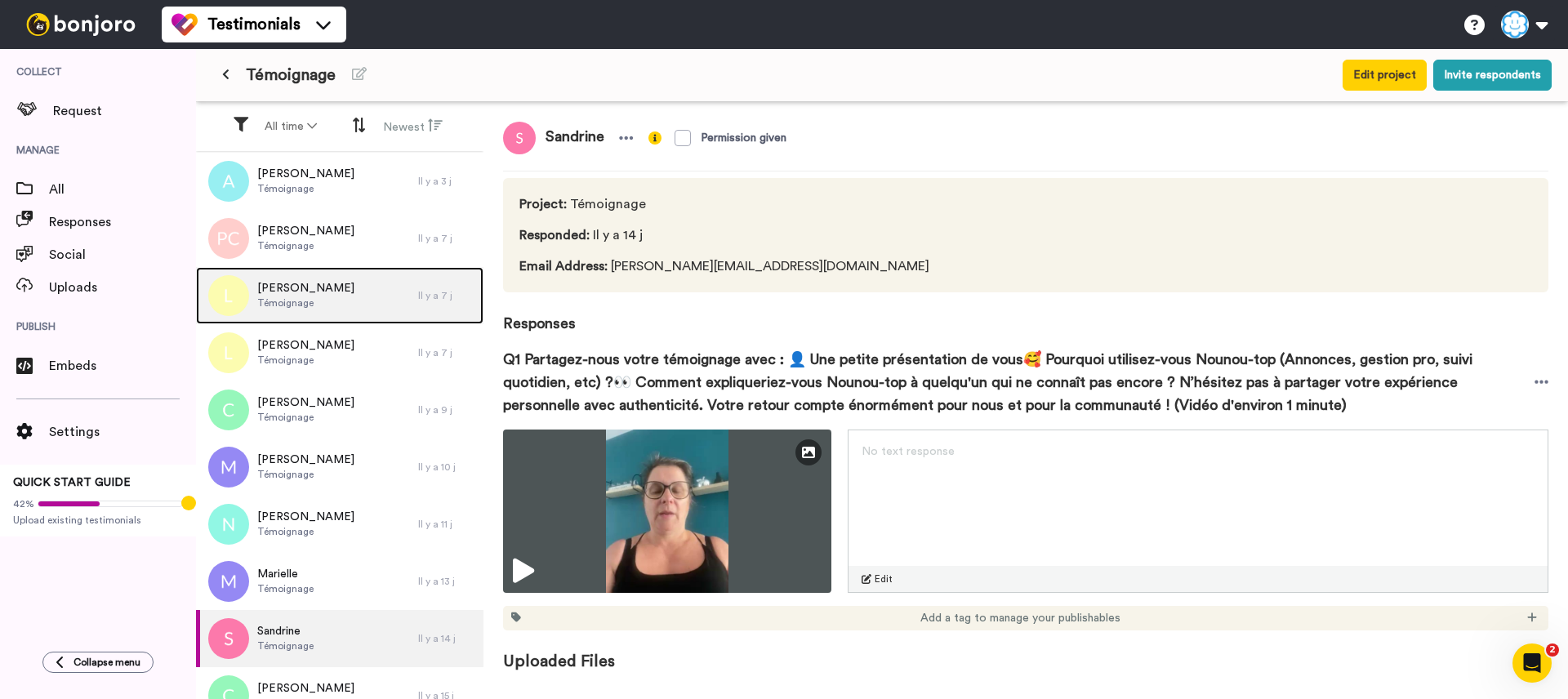
click at [316, 295] on div "Lucie Témoignage" at bounding box center [307, 296] width 222 height 57
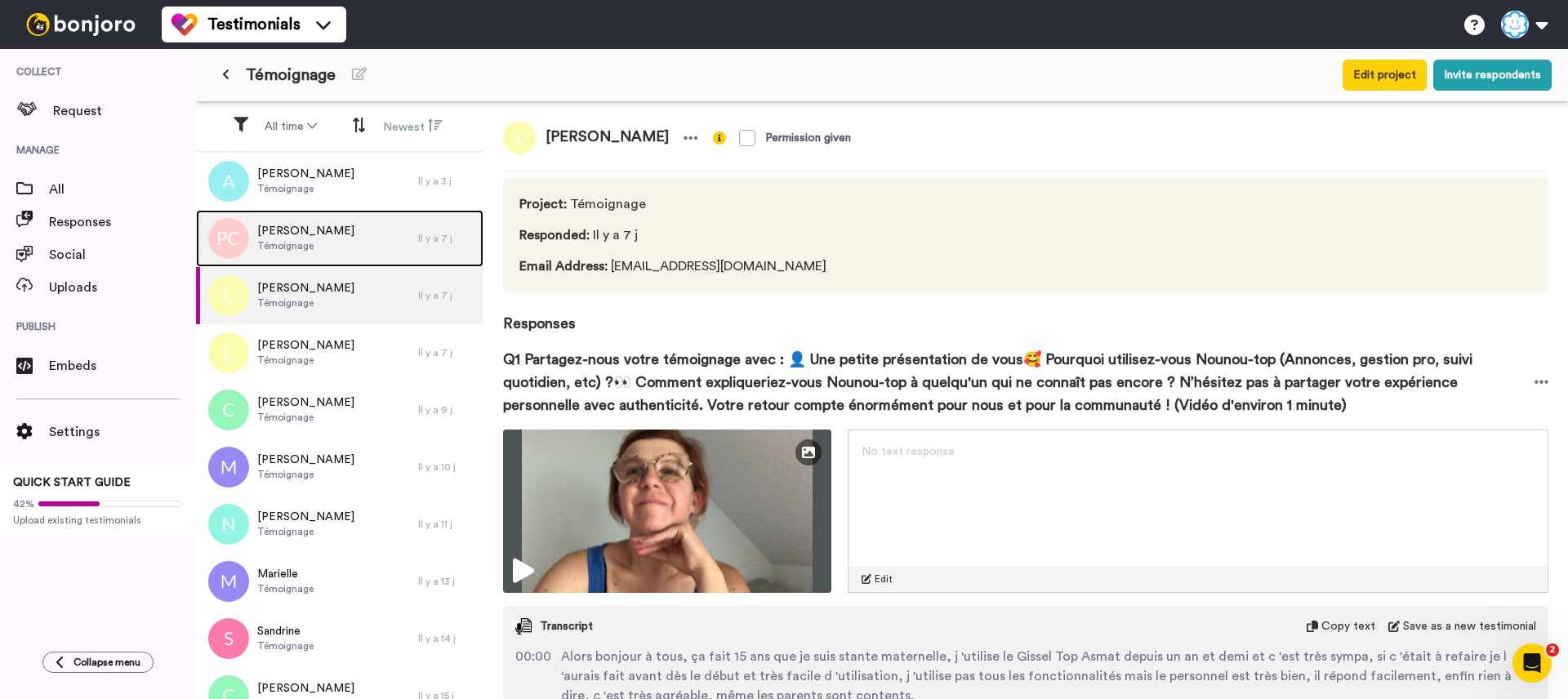
click at [323, 257] on div "Pichot Christine Témoignage" at bounding box center [307, 238] width 222 height 57
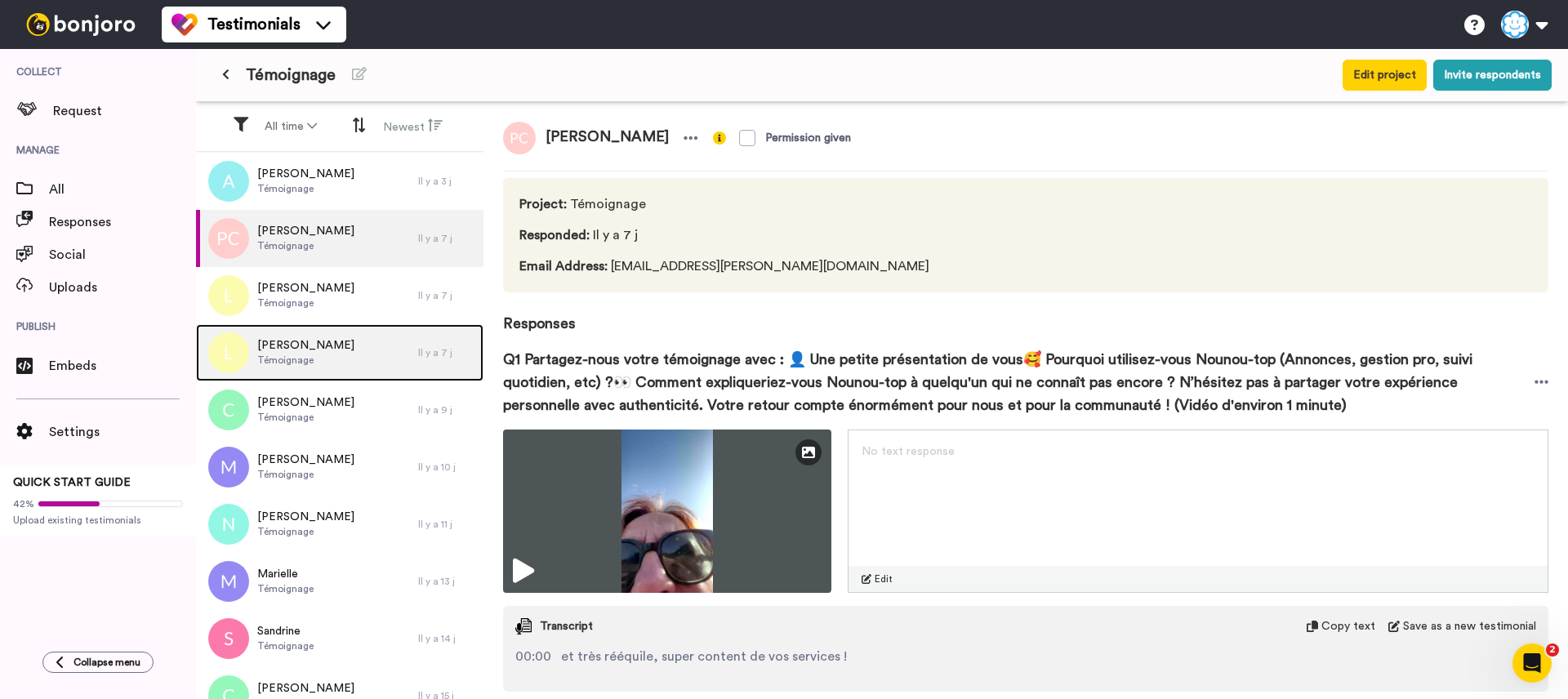
click at [324, 375] on div "Lucie Témoignage" at bounding box center [307, 353] width 222 height 57
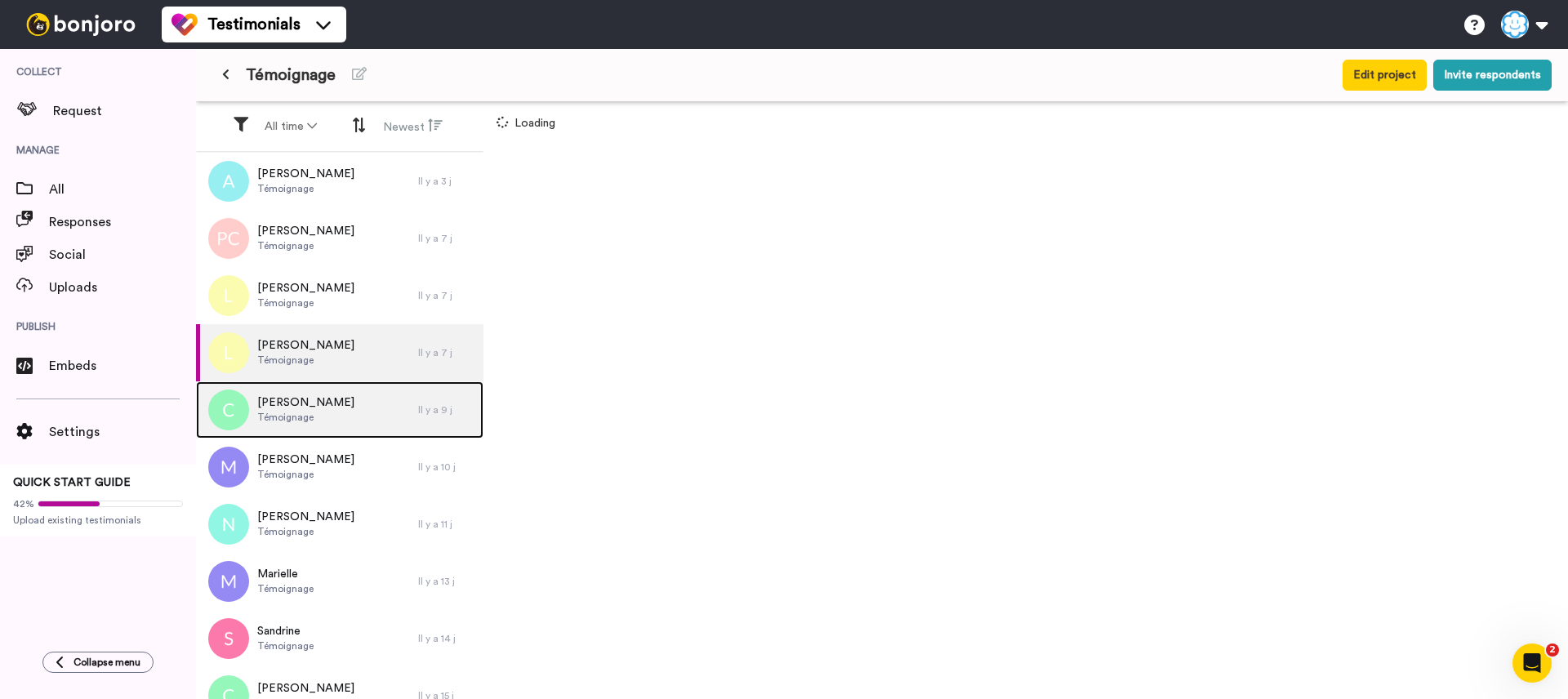
click at [326, 399] on div "Catherine Témoignage" at bounding box center [307, 410] width 222 height 57
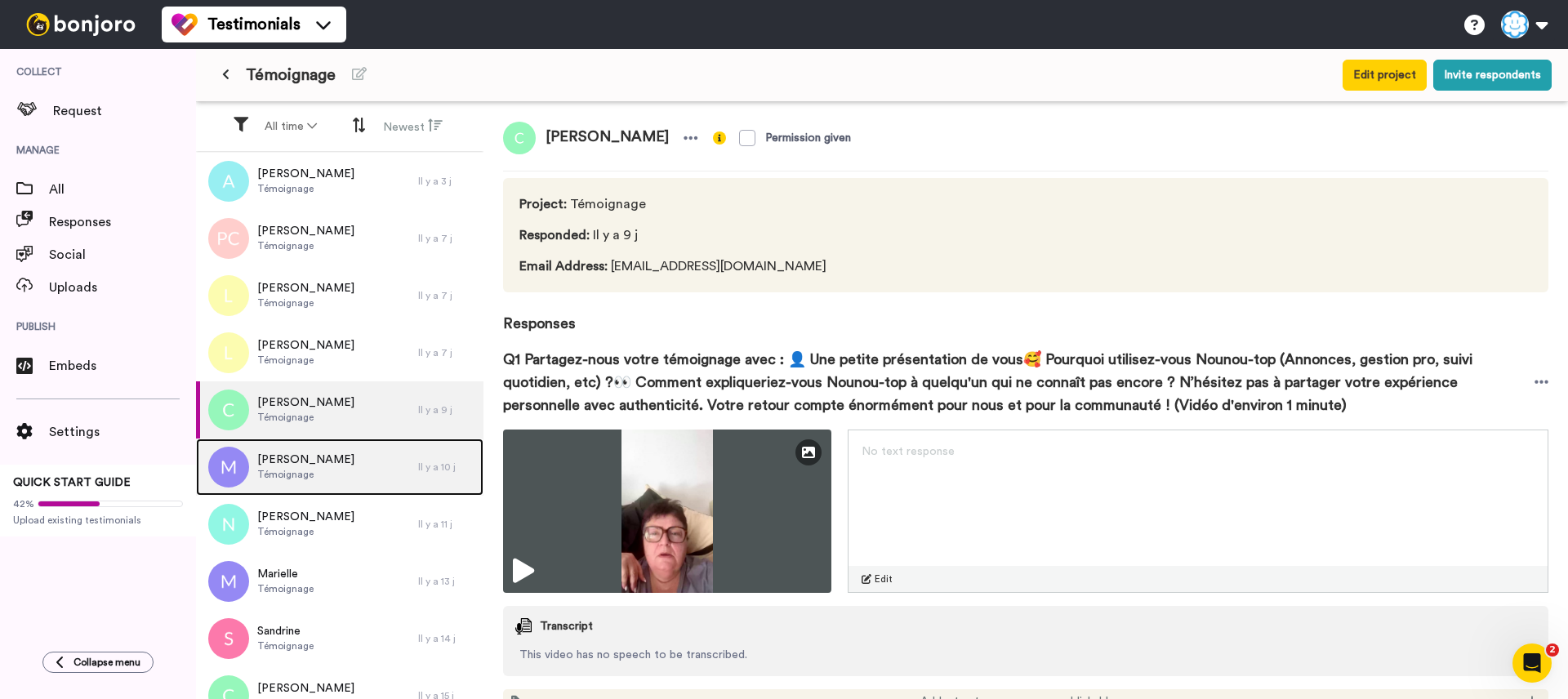
click at [319, 455] on span "Marie-charlotte" at bounding box center [306, 460] width 97 height 16
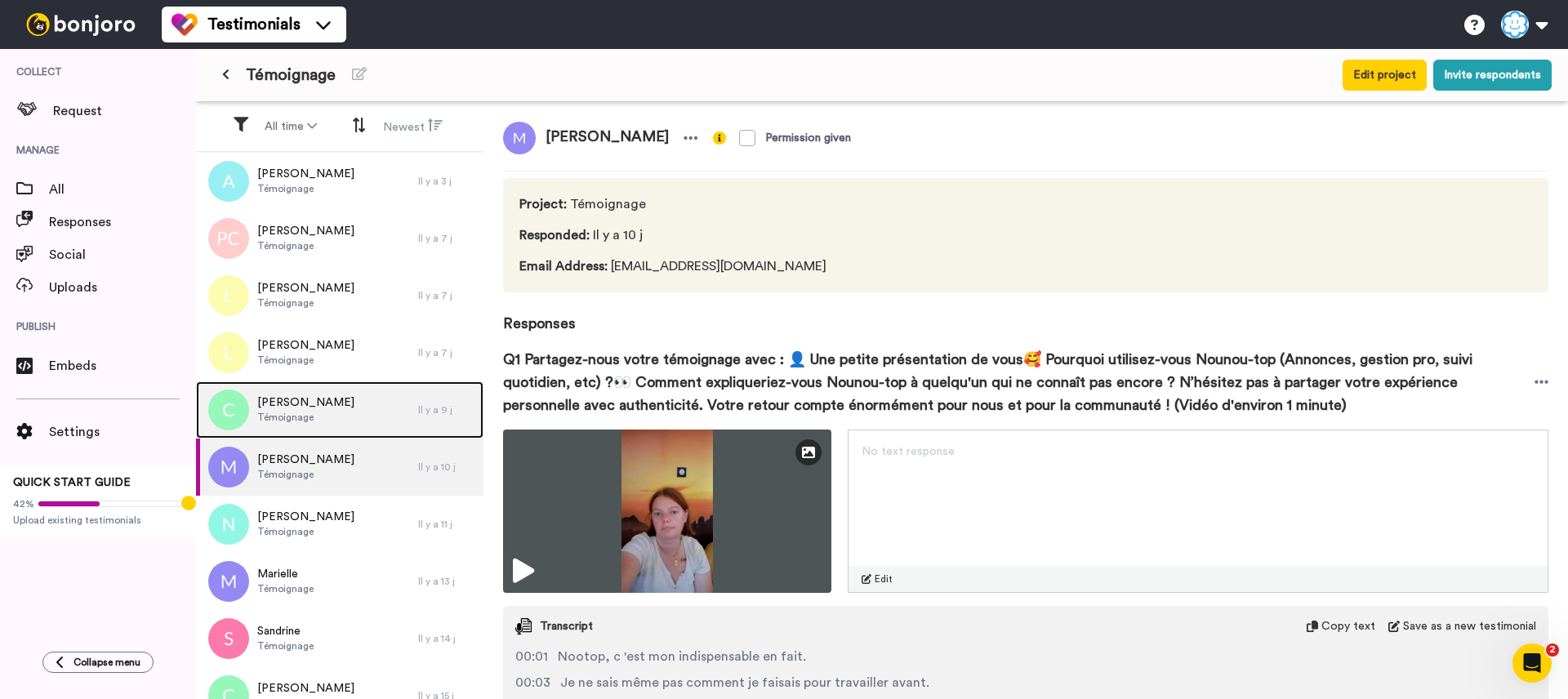
click at [327, 421] on div "Catherine Témoignage" at bounding box center [307, 410] width 222 height 57
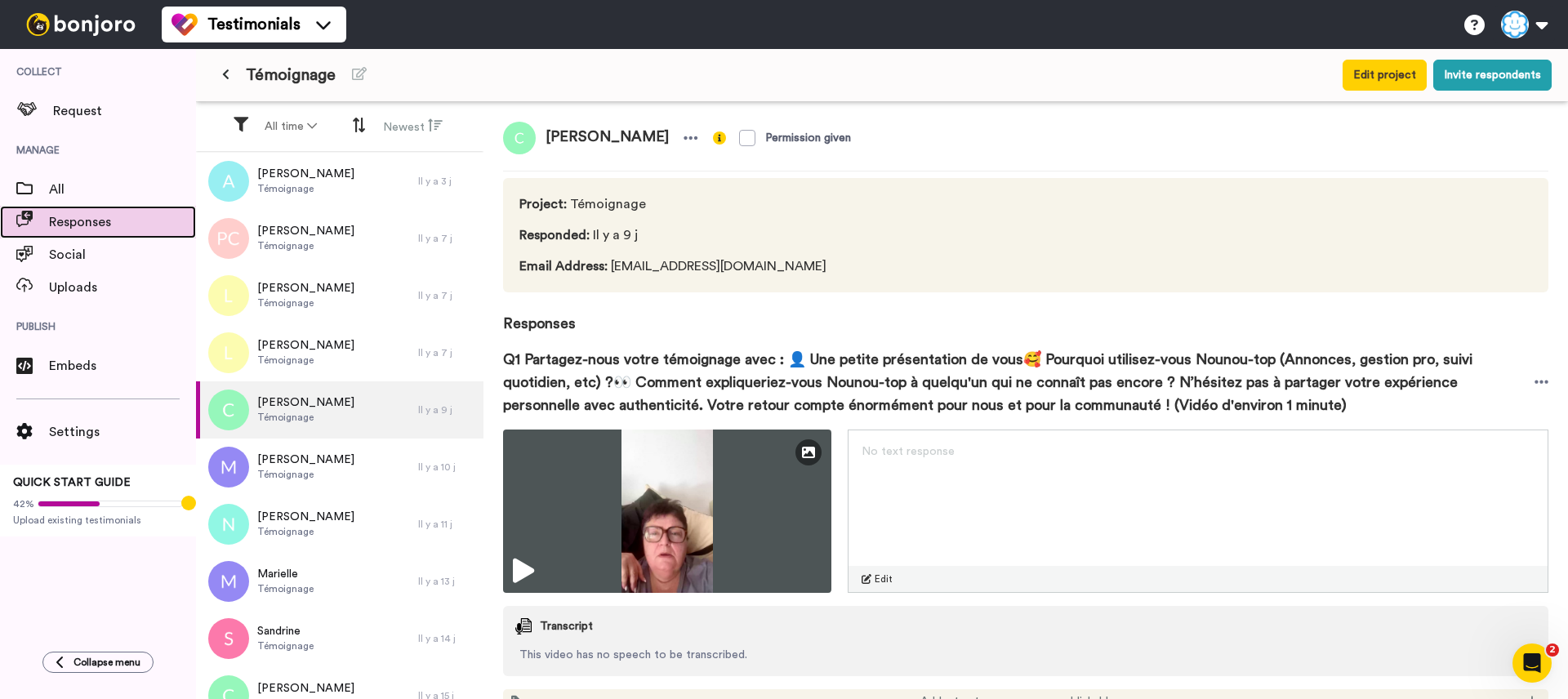
click at [77, 230] on span "Responses" at bounding box center [121, 222] width 147 height 20
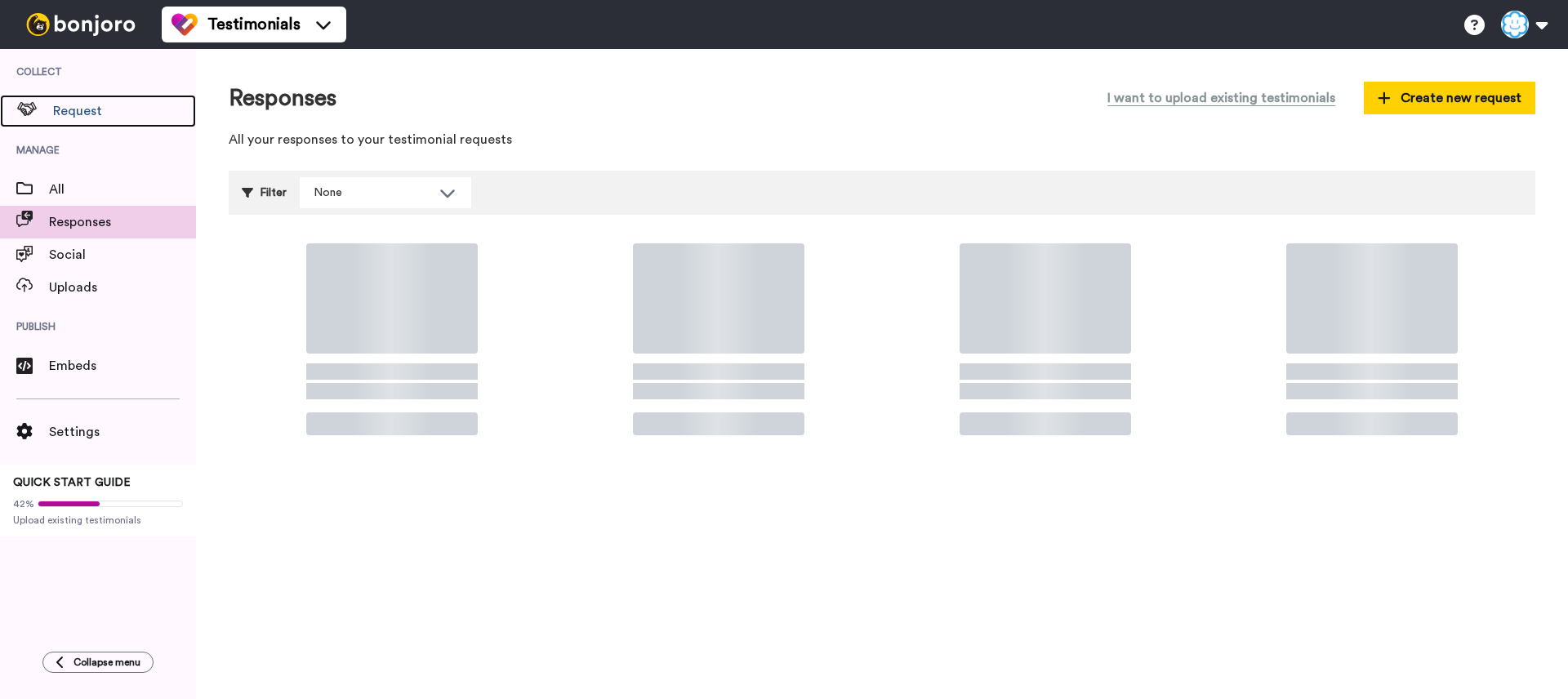
click at [87, 116] on span "Request" at bounding box center [124, 111] width 143 height 20
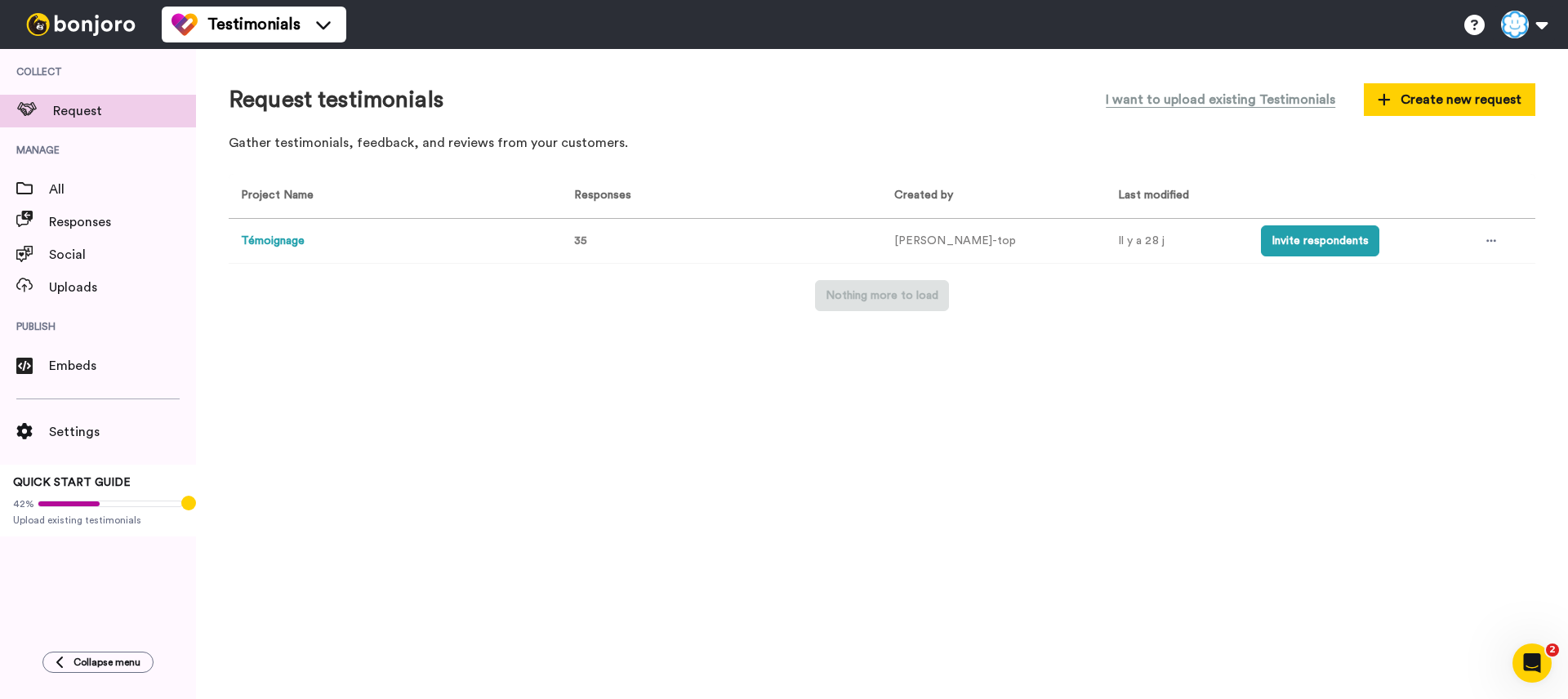
click at [286, 242] on button "Témoignage" at bounding box center [272, 241] width 63 height 17
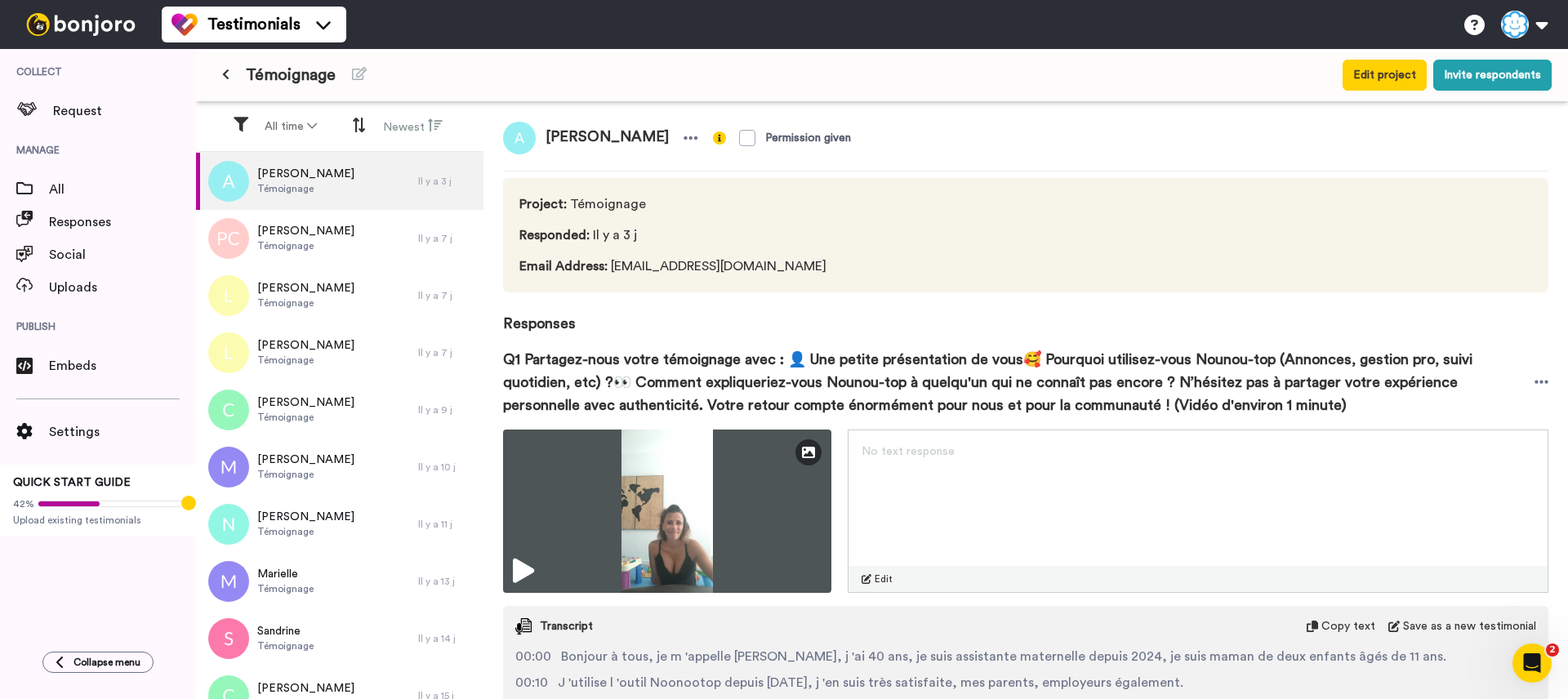
click at [232, 77] on button at bounding box center [225, 75] width 27 height 29
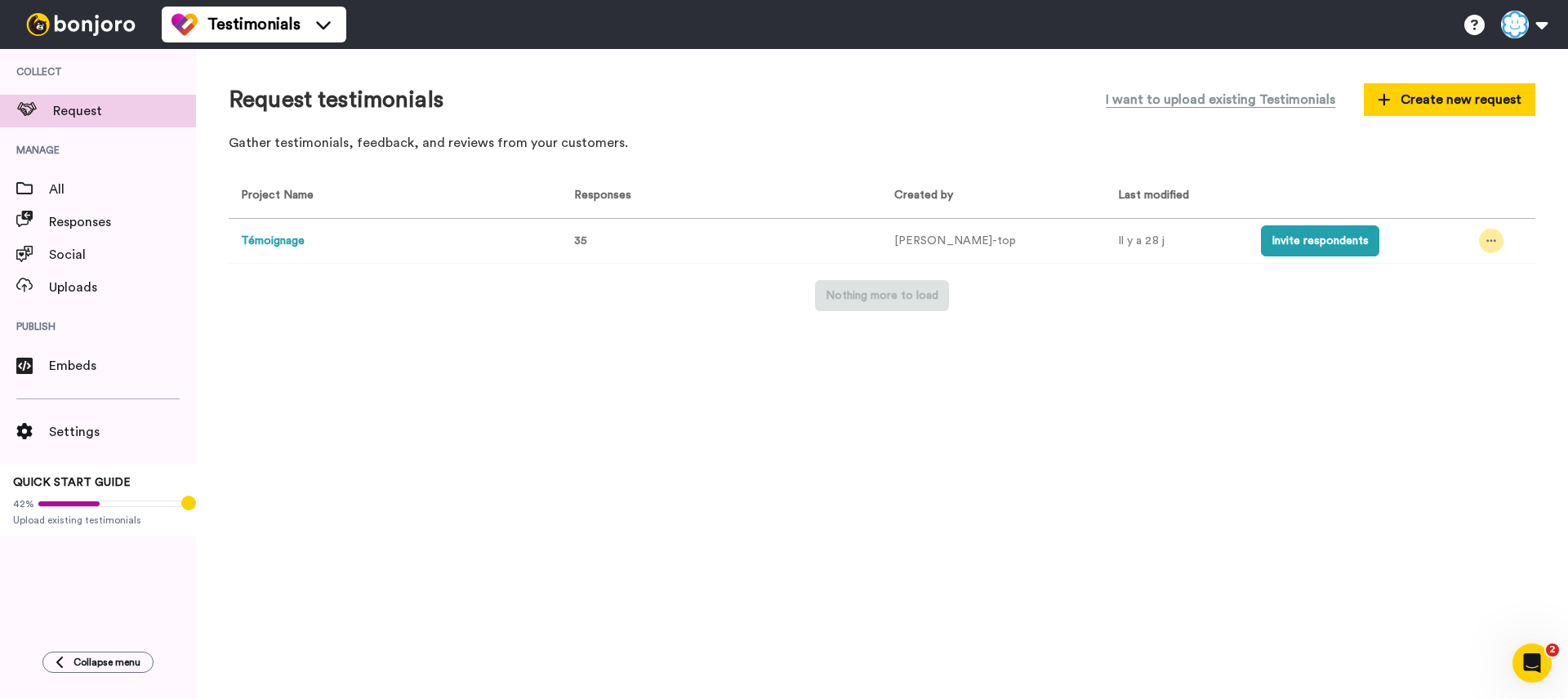
click at [1479, 247] on div at bounding box center [1491, 241] width 24 height 24
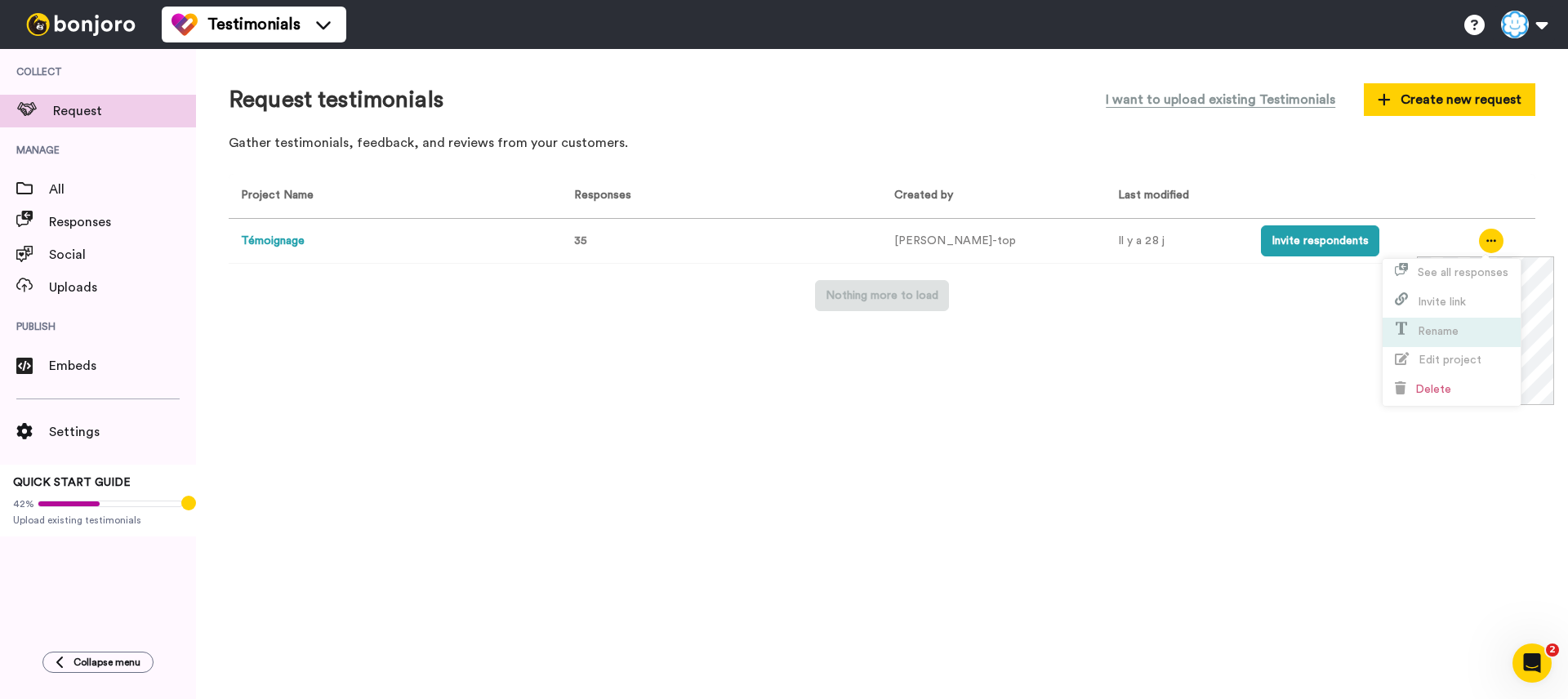
click at [1447, 335] on span "Rename" at bounding box center [1438, 331] width 41 height 11
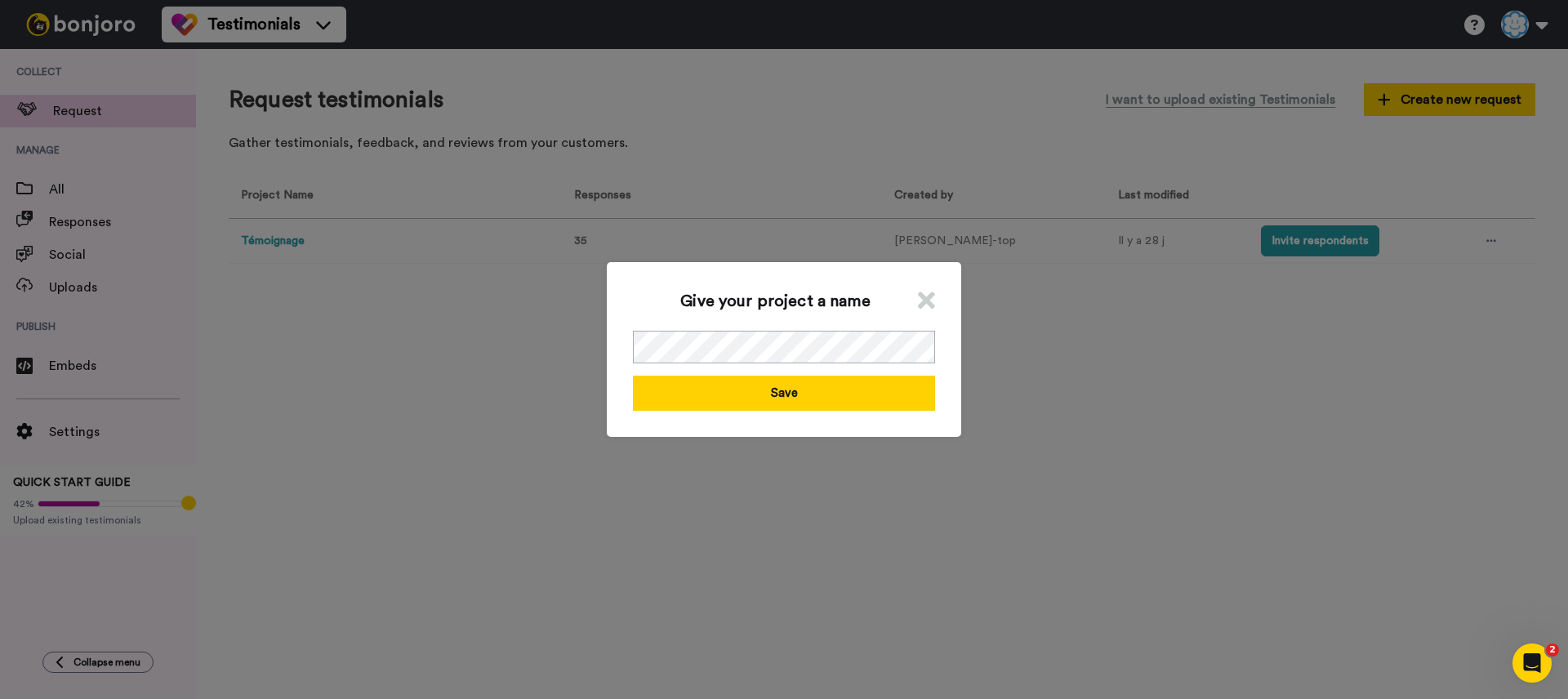
click at [920, 293] on icon at bounding box center [926, 300] width 17 height 24
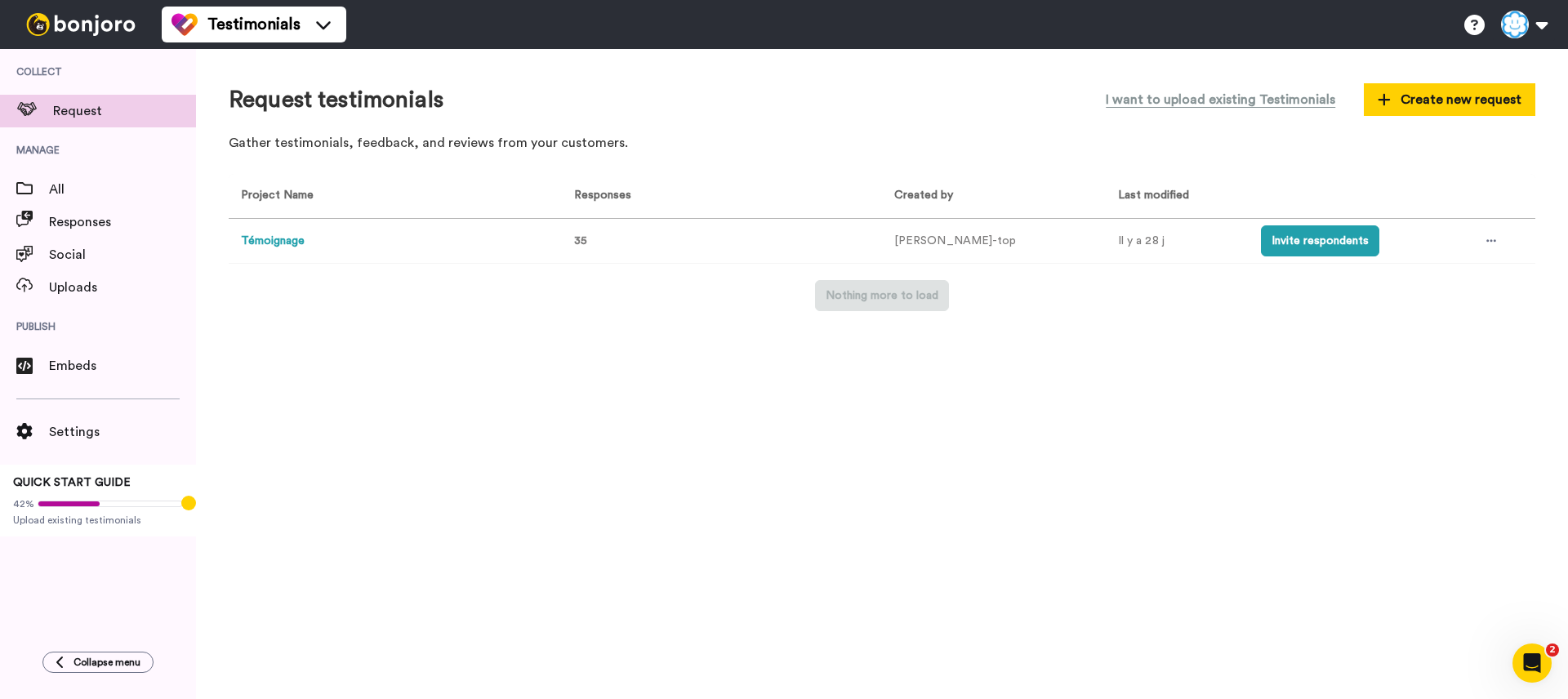
click at [286, 245] on button "Témoignage" at bounding box center [272, 241] width 63 height 17
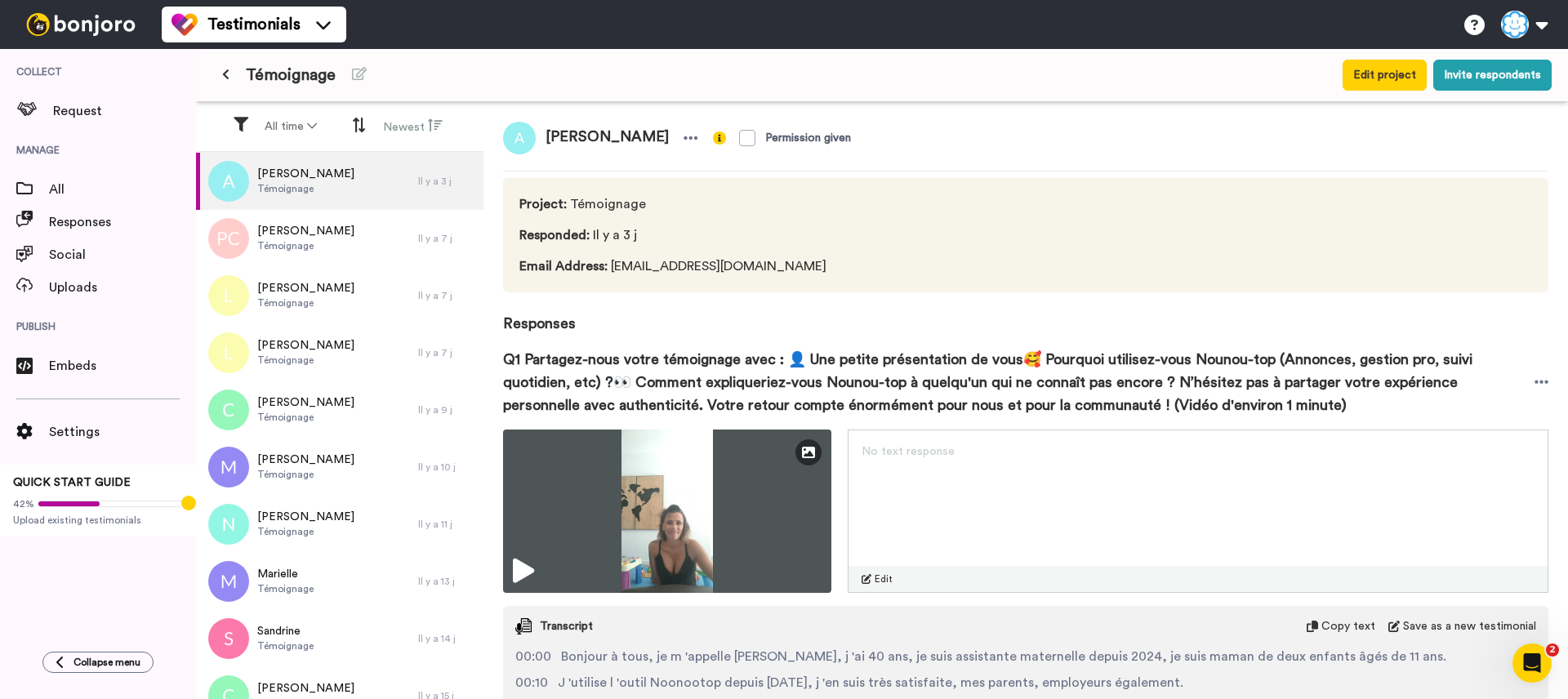
click at [226, 77] on icon at bounding box center [225, 74] width 7 height 11
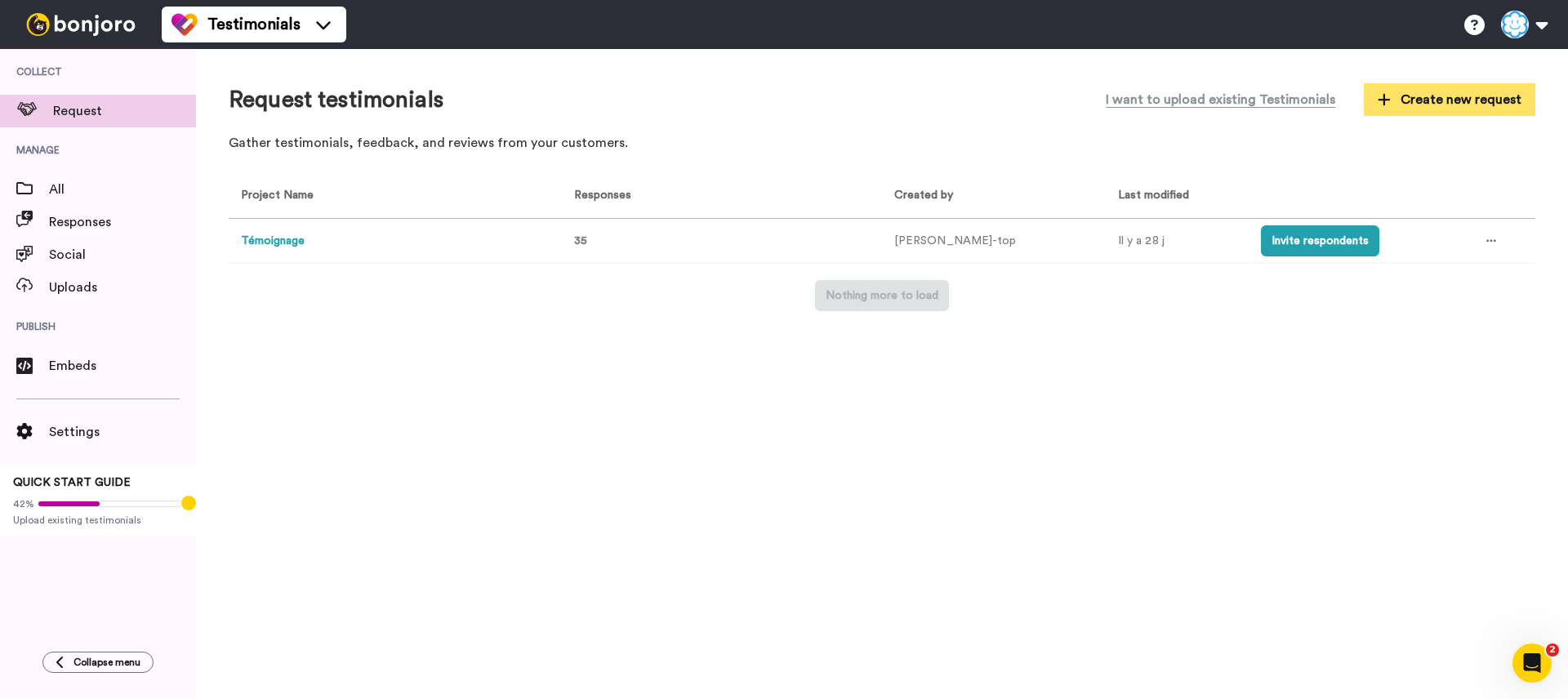
click at [1460, 110] on button "Create new request" at bounding box center [1450, 100] width 172 height 33
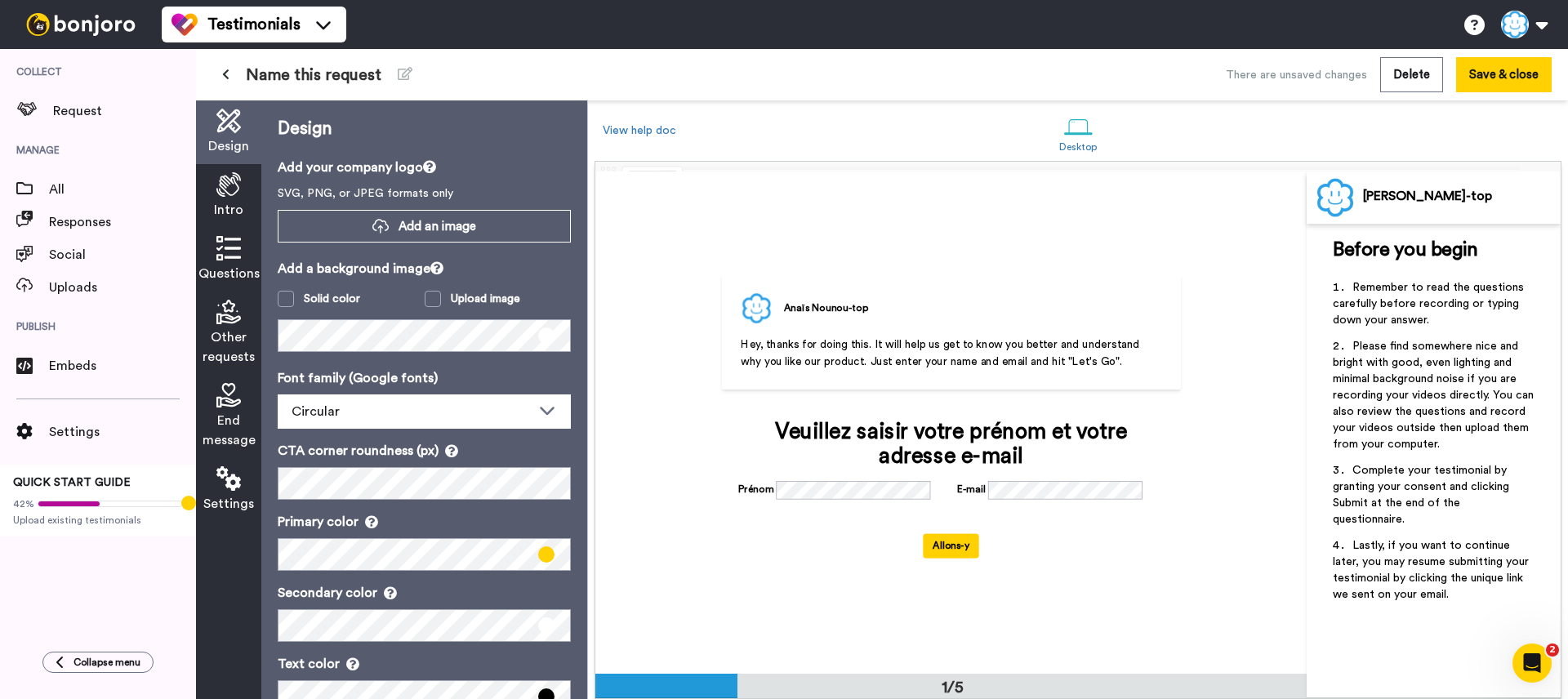
click at [232, 69] on button at bounding box center [225, 75] width 27 height 29
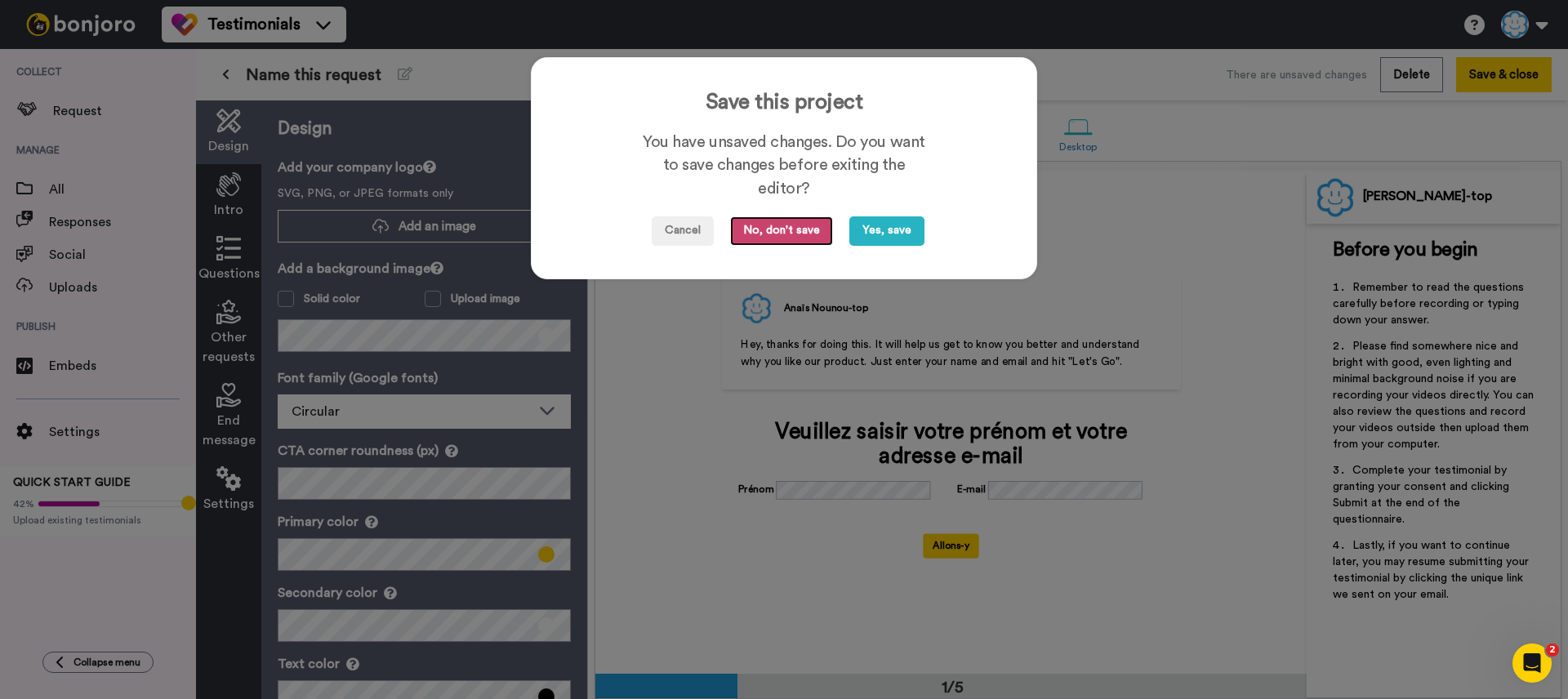
click at [795, 238] on button "No, don't save" at bounding box center [781, 232] width 103 height 29
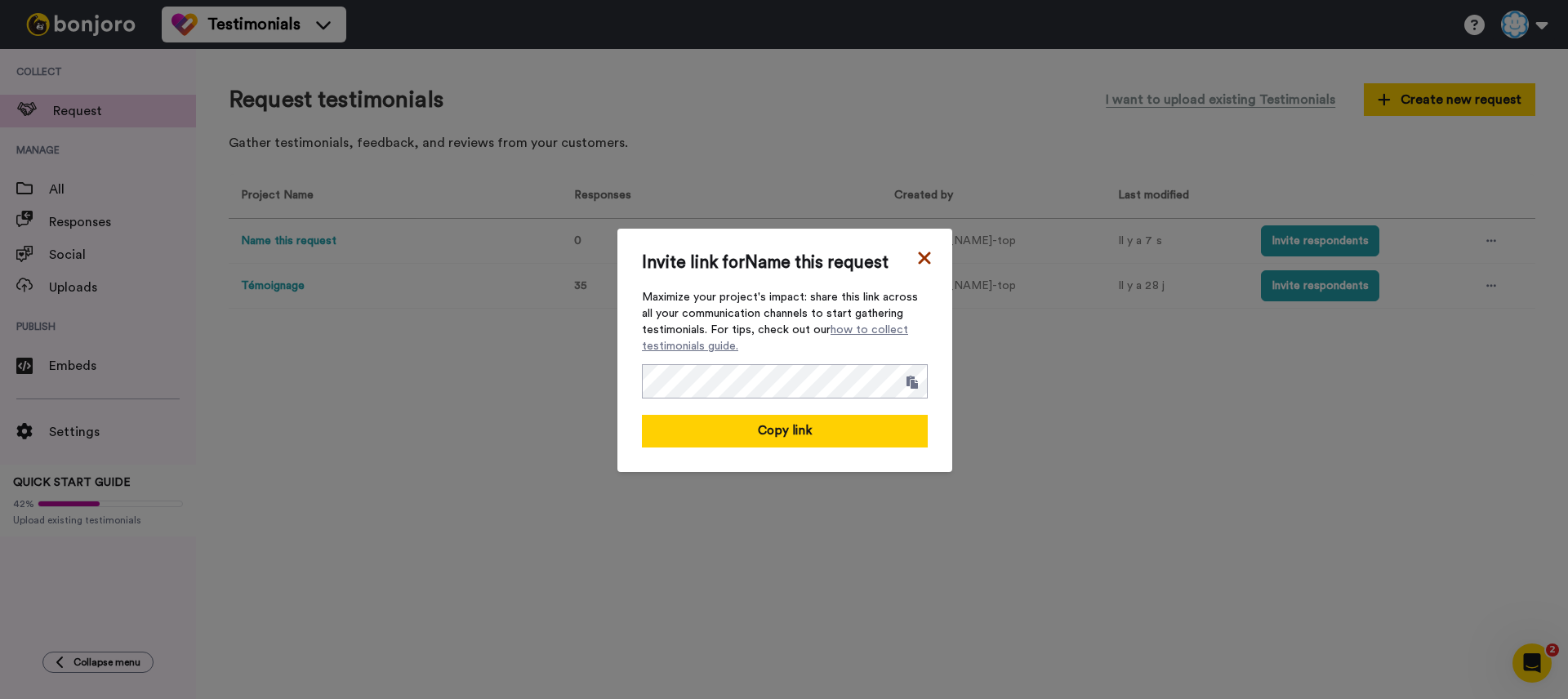
click at [931, 259] on icon at bounding box center [924, 258] width 16 height 20
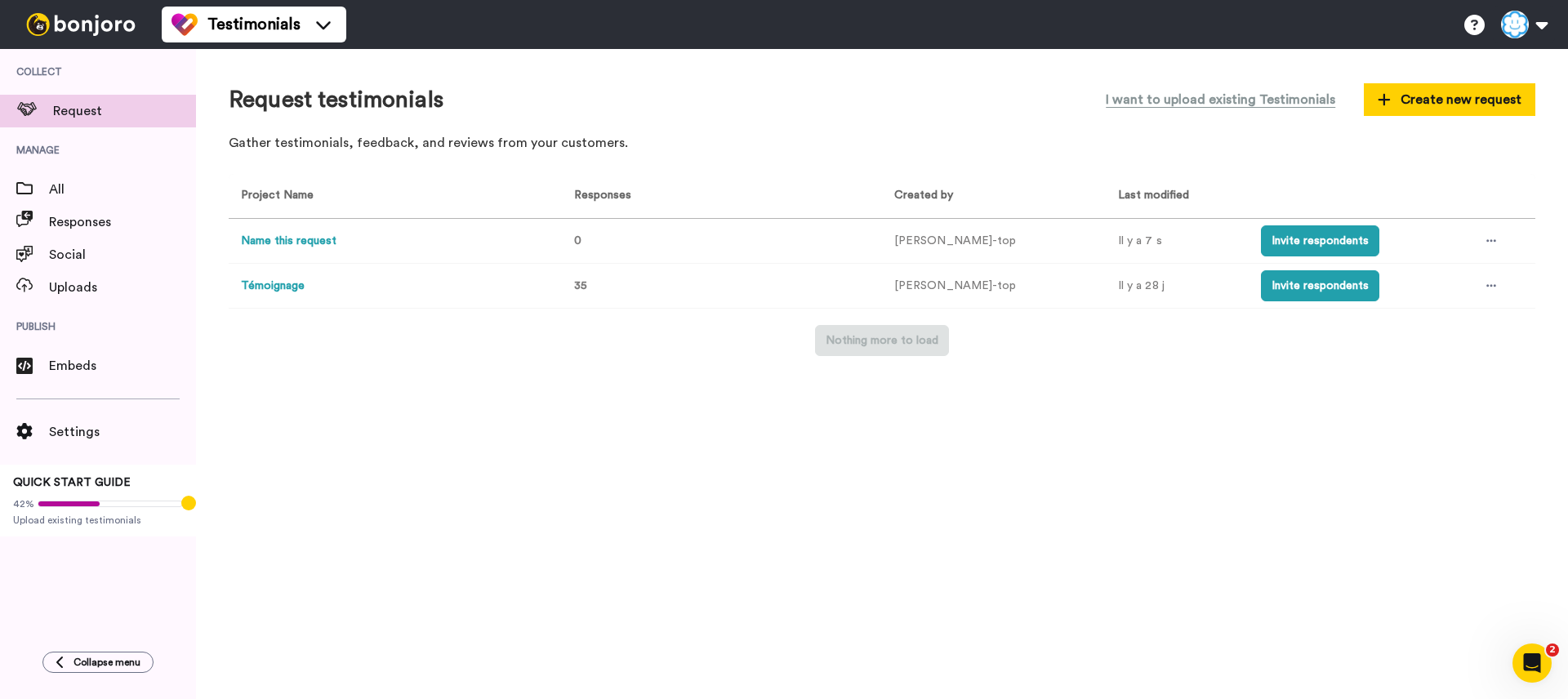
click at [995, 413] on div "Request testimonials I want to upload existing Testimonials Create new request …" at bounding box center [882, 374] width 1372 height 650
click at [1486, 247] on div at bounding box center [1491, 241] width 24 height 24
click at [1408, 389] on span "Delete" at bounding box center [1422, 389] width 56 height 12
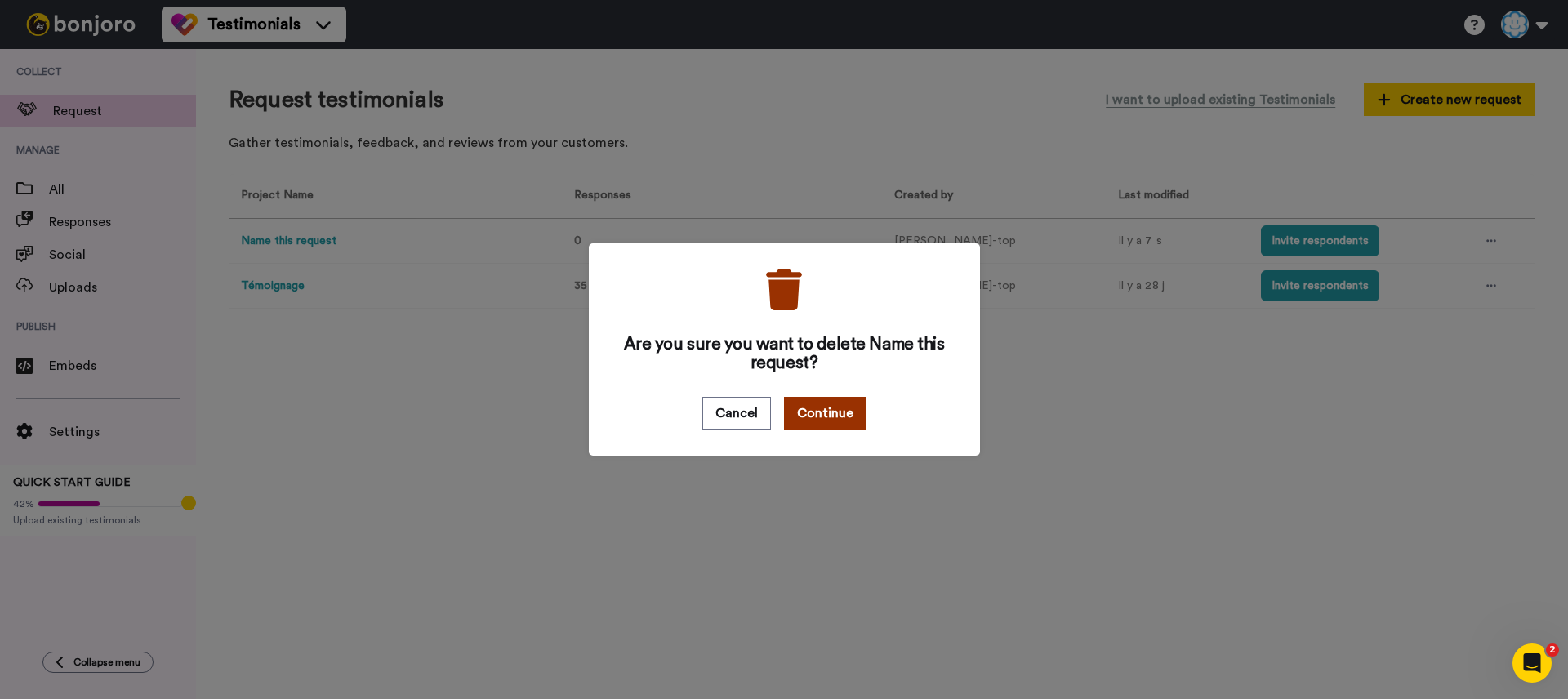
click at [805, 418] on button "Continue" at bounding box center [825, 414] width 82 height 33
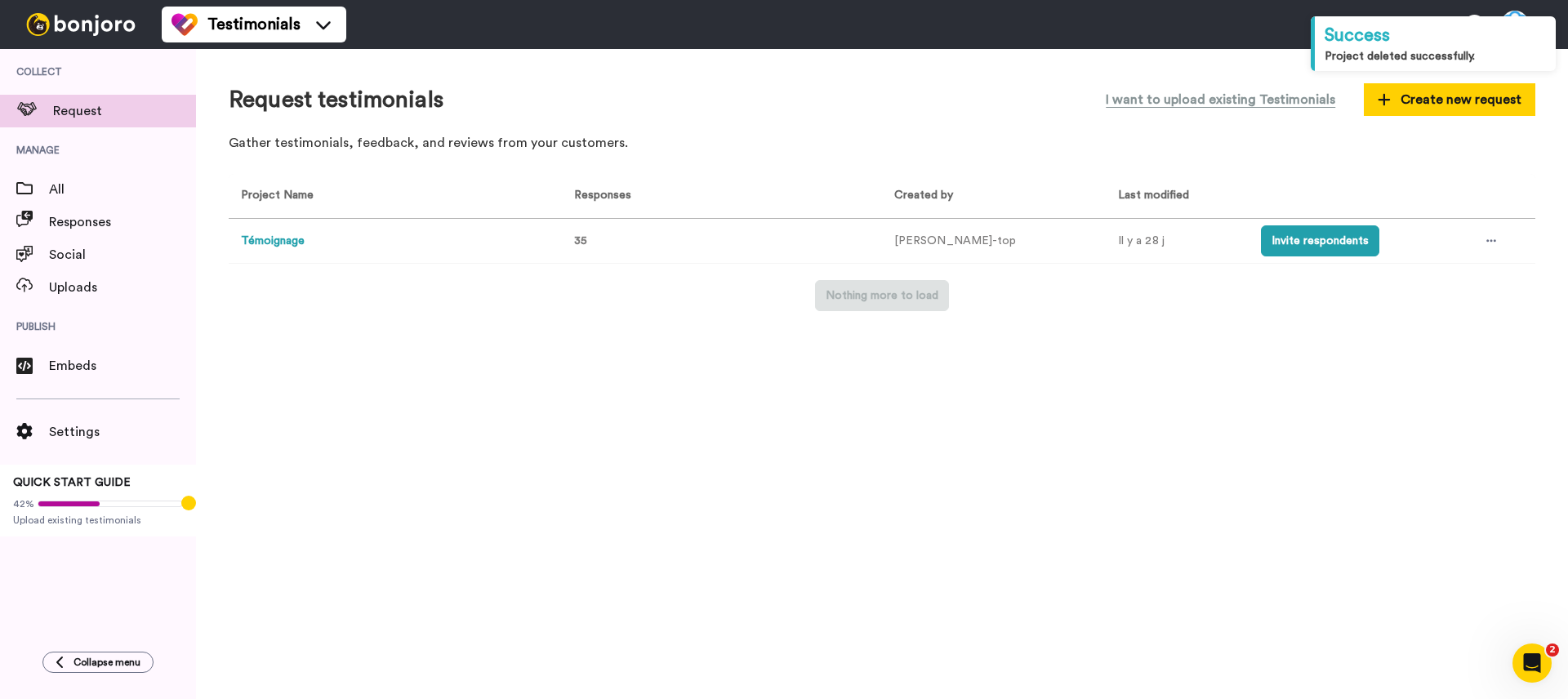
click at [920, 401] on div "Request testimonials I want to upload existing Testimonials Create new request …" at bounding box center [882, 374] width 1372 height 650
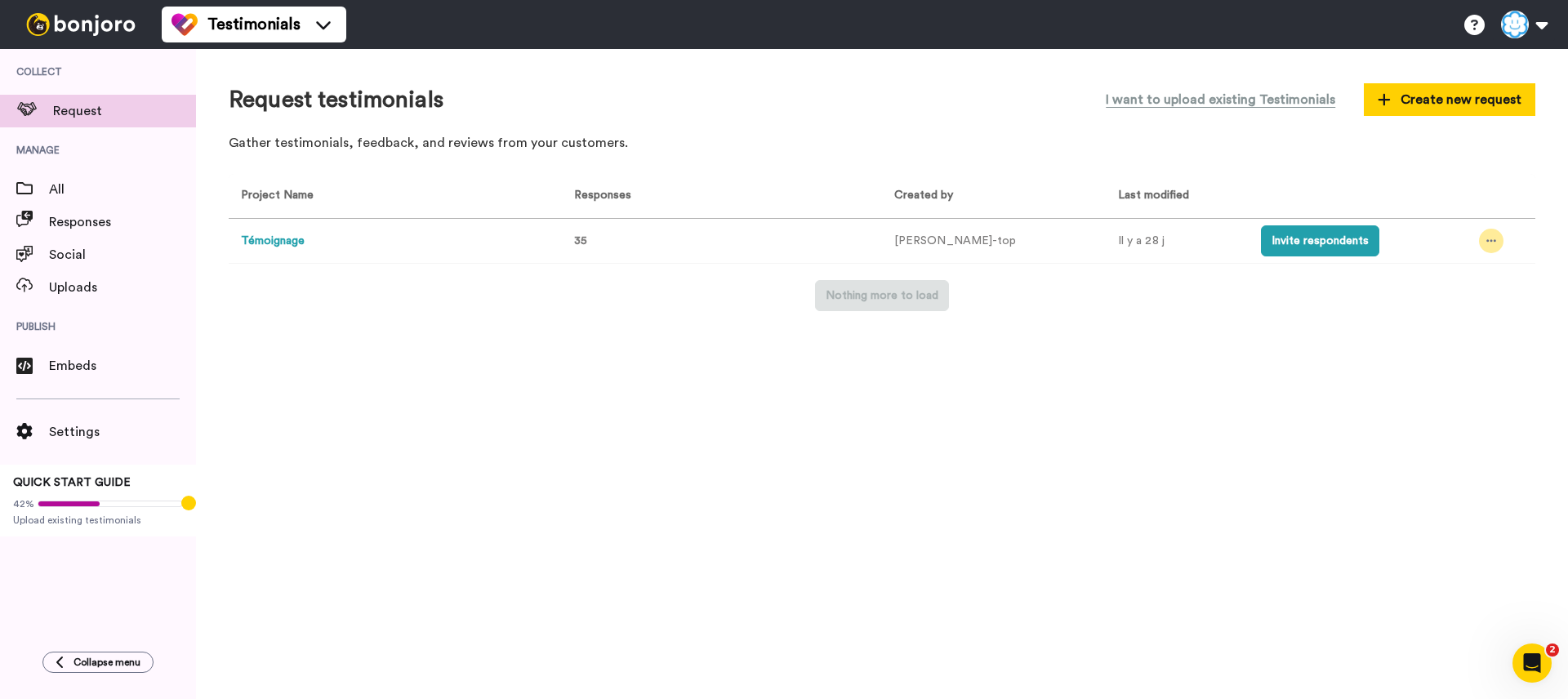
click at [1486, 238] on icon at bounding box center [1491, 240] width 10 height 11
click at [1003, 342] on div "Request testimonials I want to upload existing Testimonials Create new request …" at bounding box center [882, 374] width 1372 height 650
click at [1486, 243] on icon at bounding box center [1491, 240] width 10 height 11
click at [1315, 399] on div "Request testimonials I want to upload existing Testimonials Create new request …" at bounding box center [882, 374] width 1372 height 650
click at [746, 375] on div "Request testimonials I want to upload existing Testimonials Create new request …" at bounding box center [882, 374] width 1372 height 650
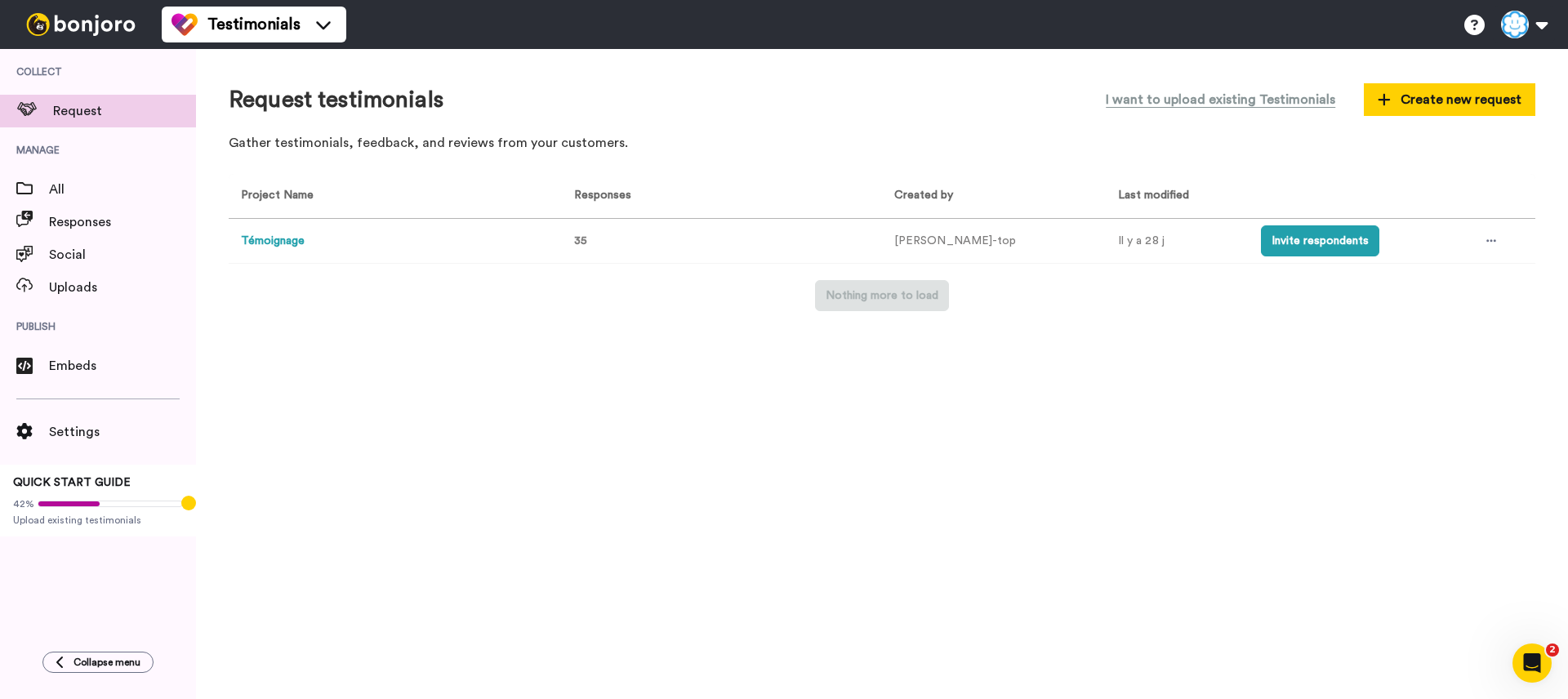
click at [580, 352] on div "Request testimonials I want to upload existing Testimonials Create new request …" at bounding box center [882, 374] width 1372 height 650
